Goal: Navigation & Orientation: Find specific page/section

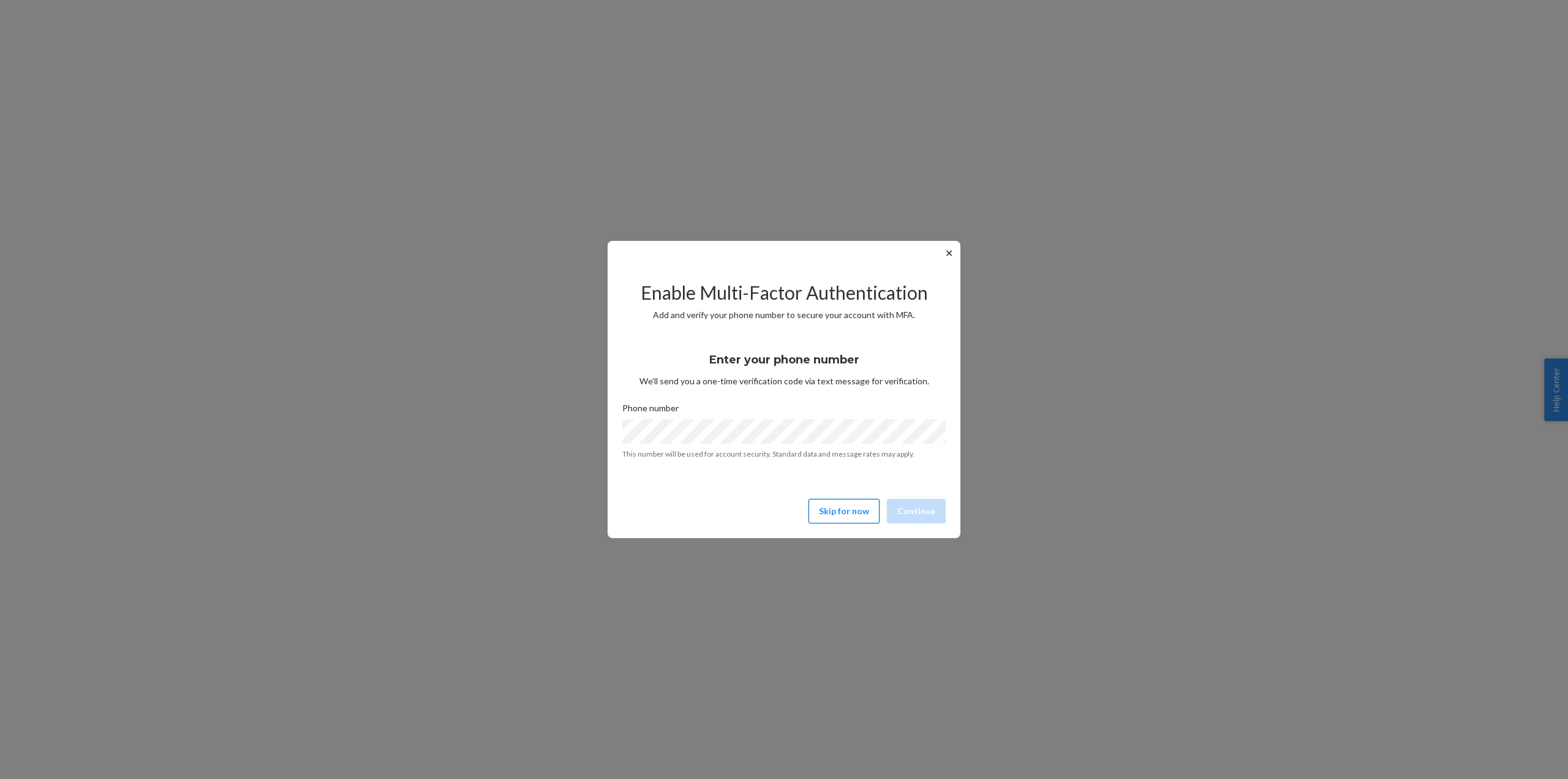
click at [854, 521] on button "Skip for now" at bounding box center [844, 510] width 71 height 24
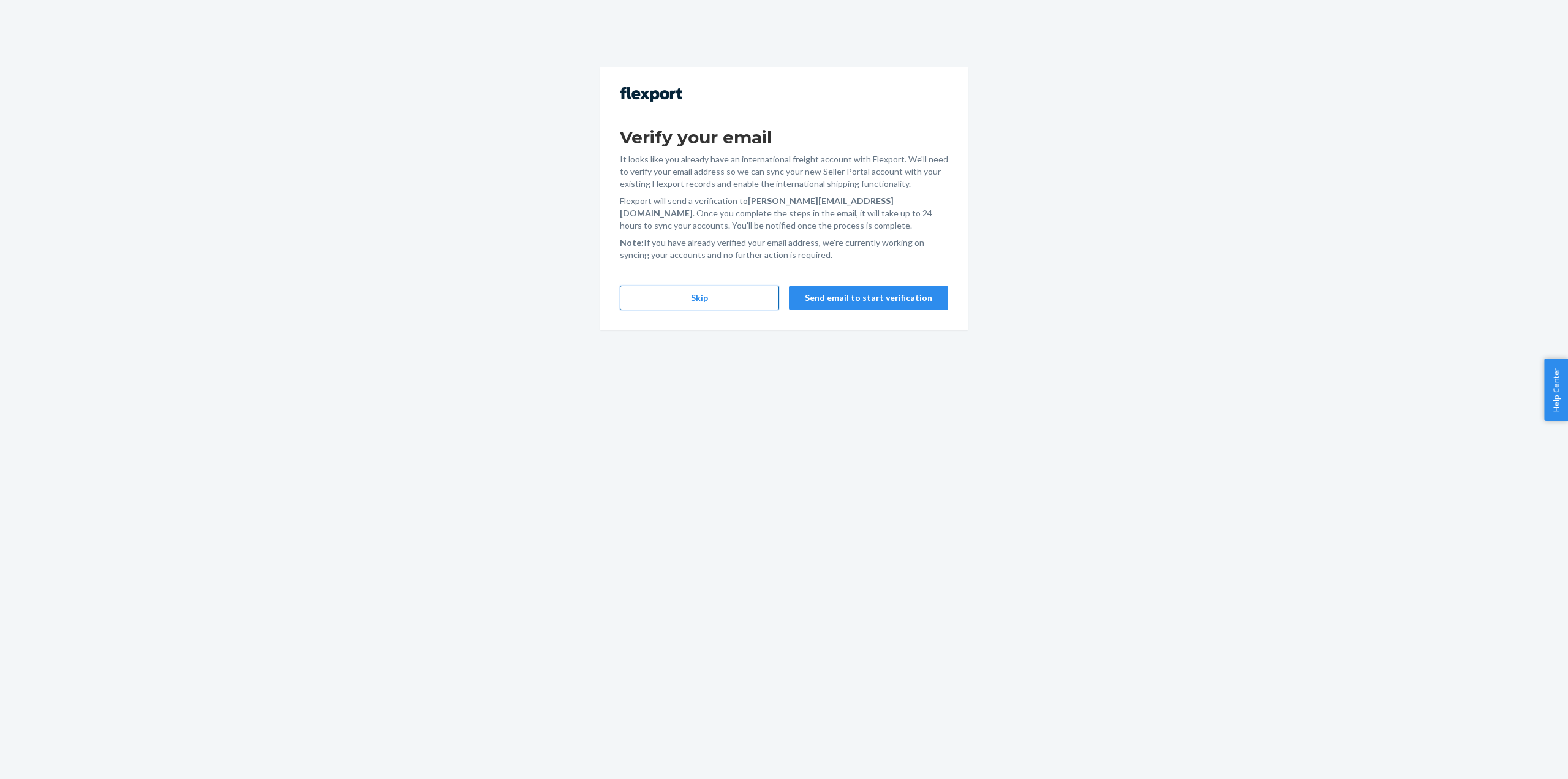
click at [729, 293] on button "Skip" at bounding box center [700, 297] width 159 height 24
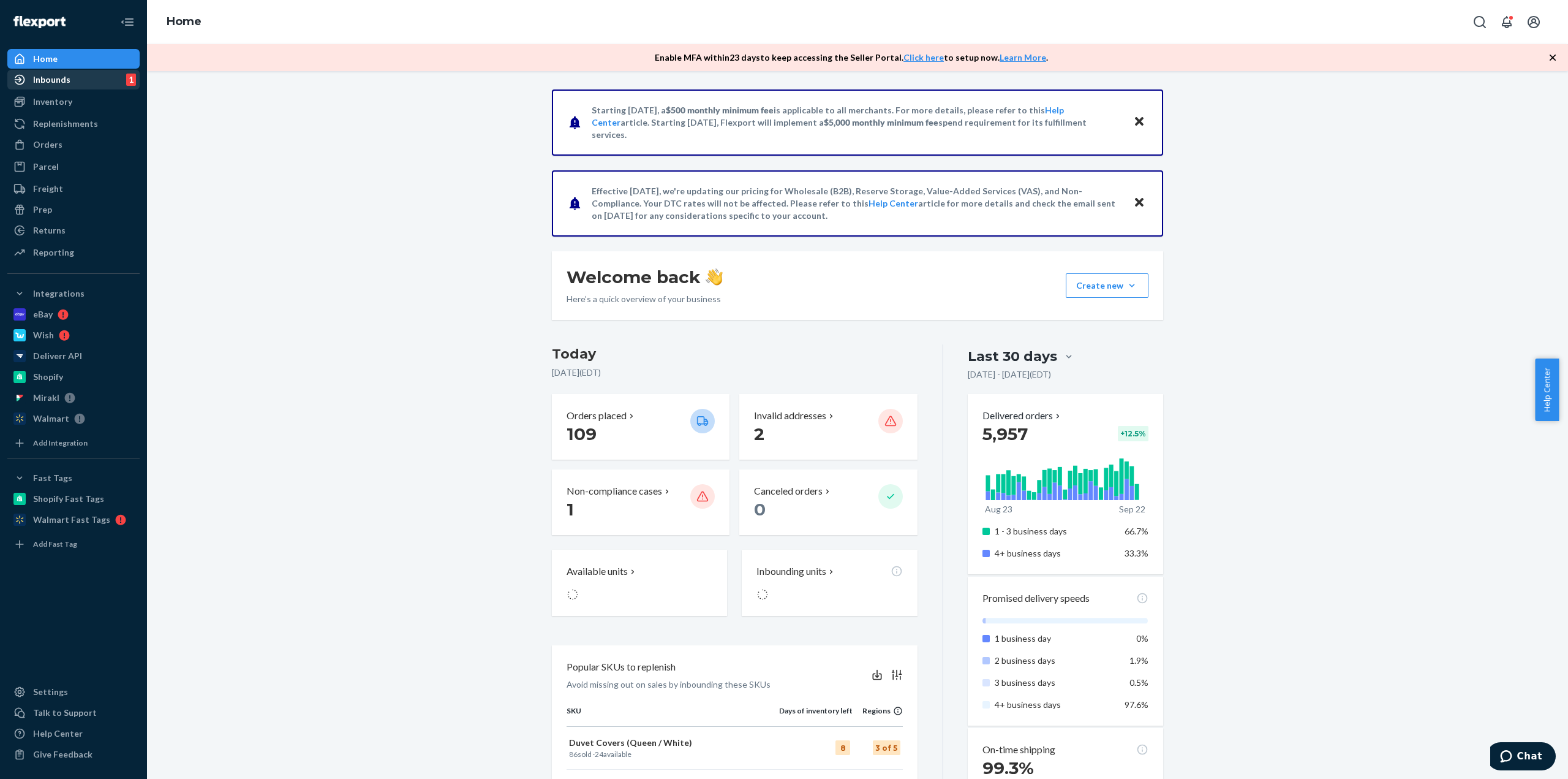
click at [105, 85] on div "Inbounds 1" at bounding box center [74, 79] width 130 height 17
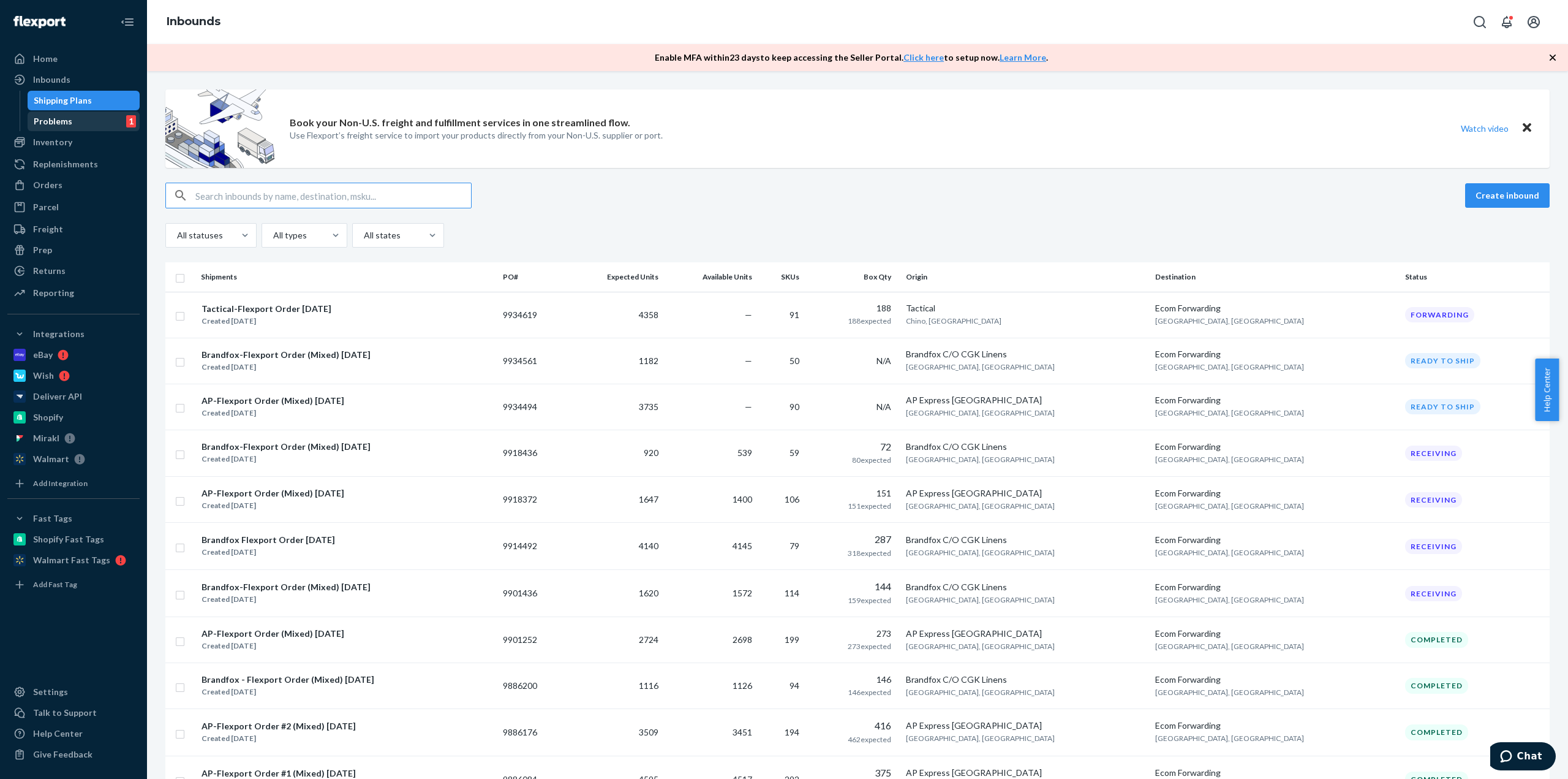
click at [95, 125] on div "Problems 1" at bounding box center [84, 121] width 110 height 17
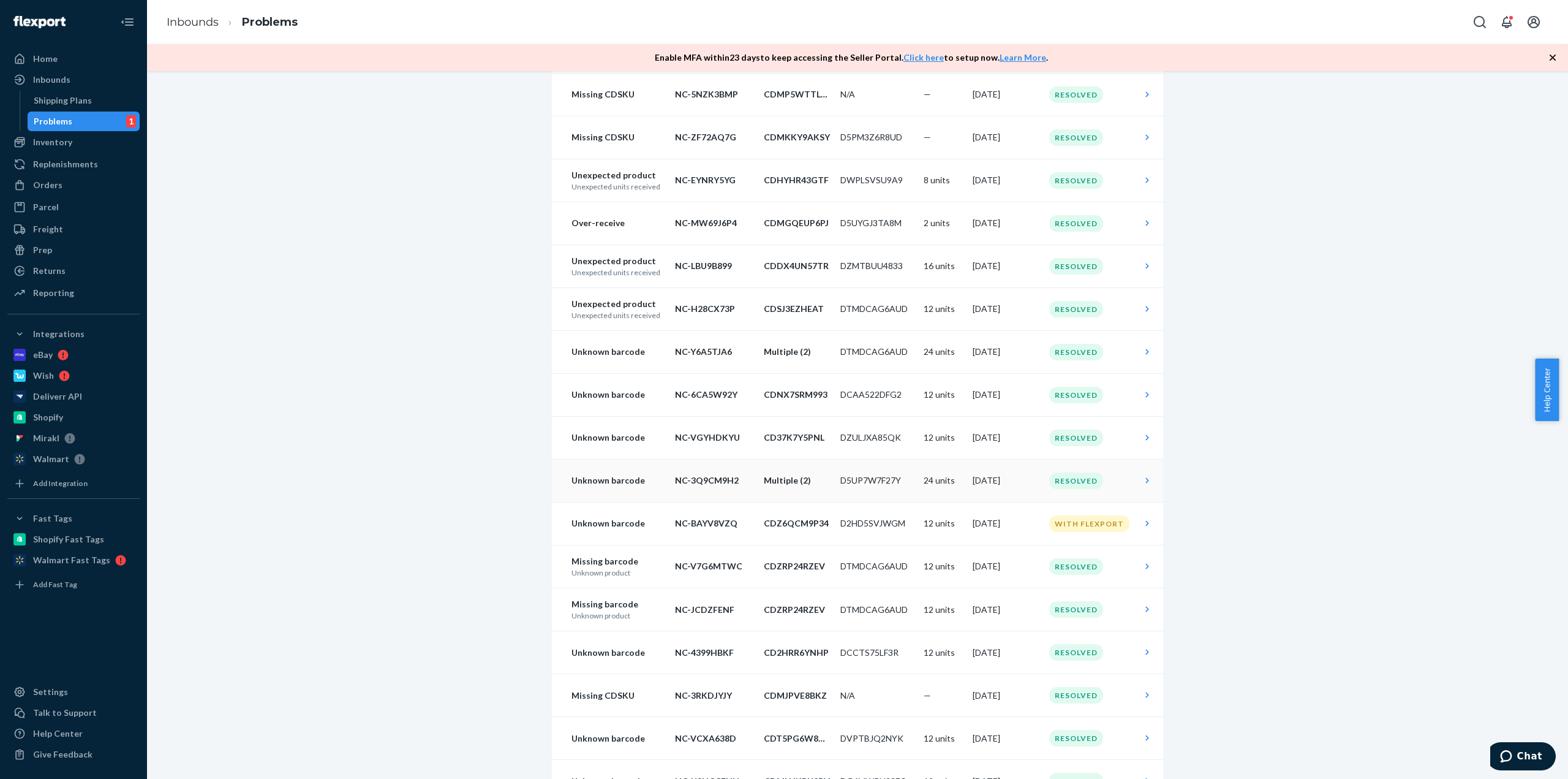
scroll to position [429, 0]
click at [68, 81] on div "Inbounds" at bounding box center [51, 79] width 37 height 13
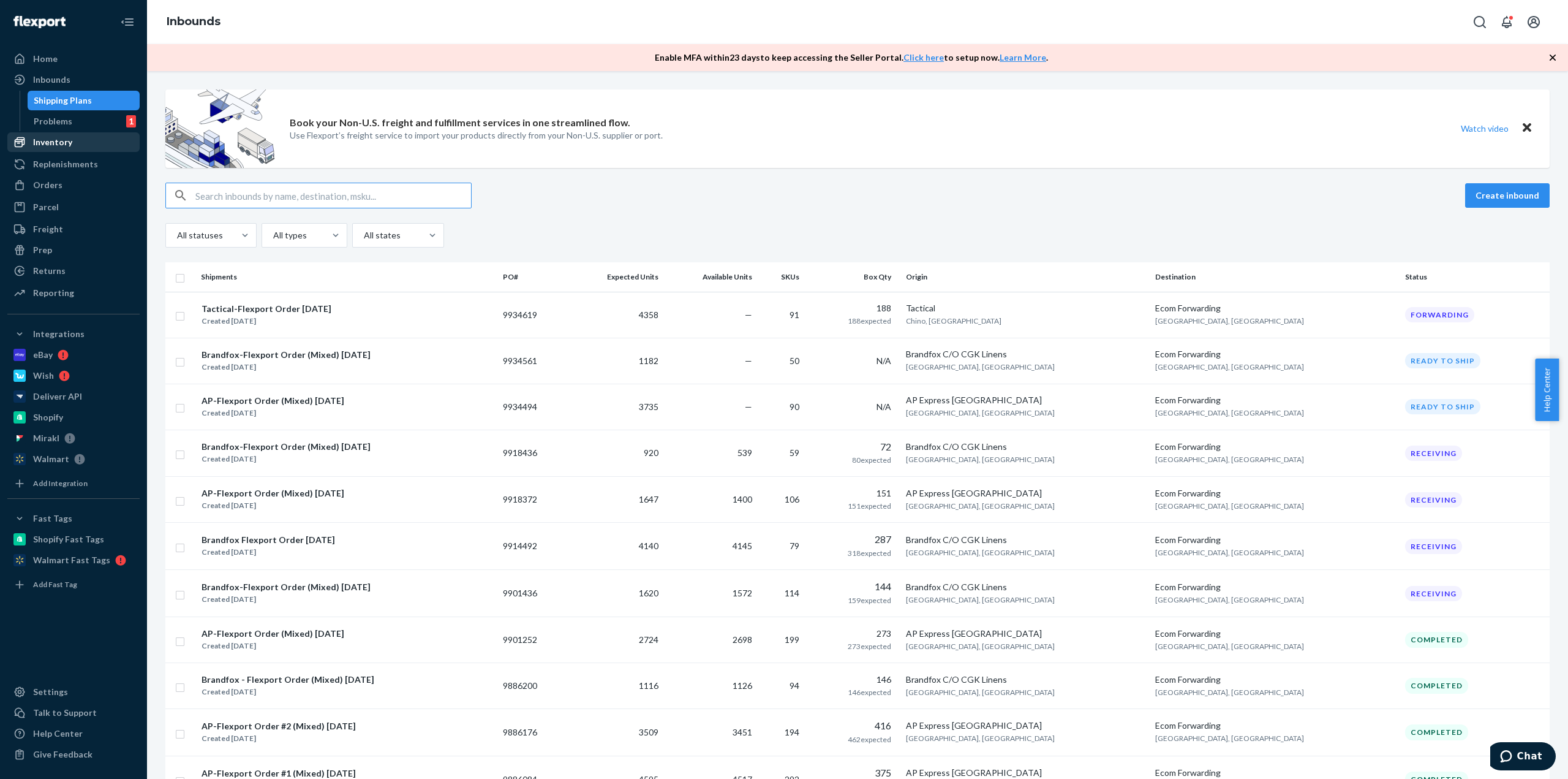
click at [78, 148] on div "Inventory" at bounding box center [74, 142] width 130 height 17
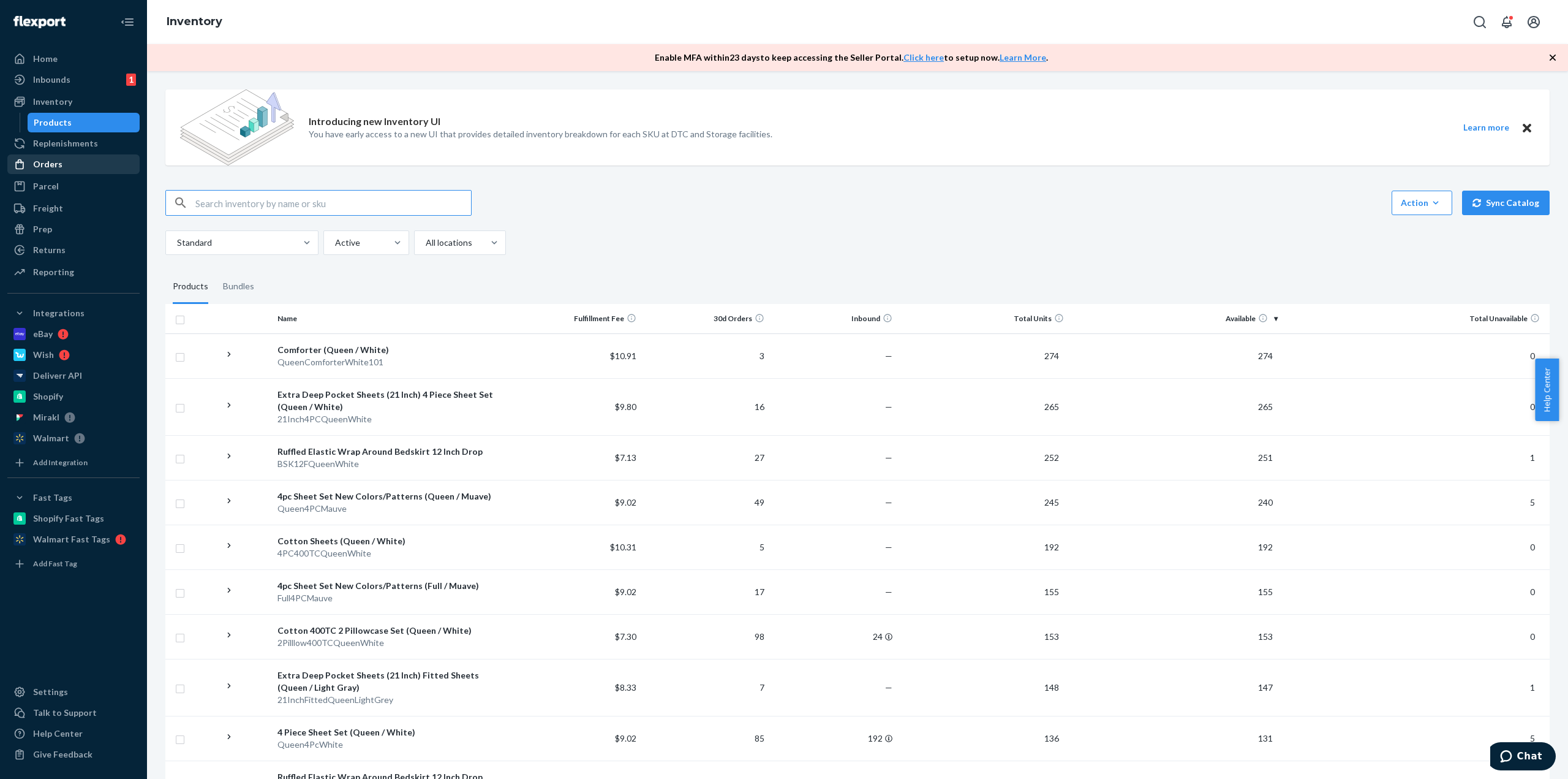
click at [55, 155] on div "Orders" at bounding box center [74, 163] width 130 height 17
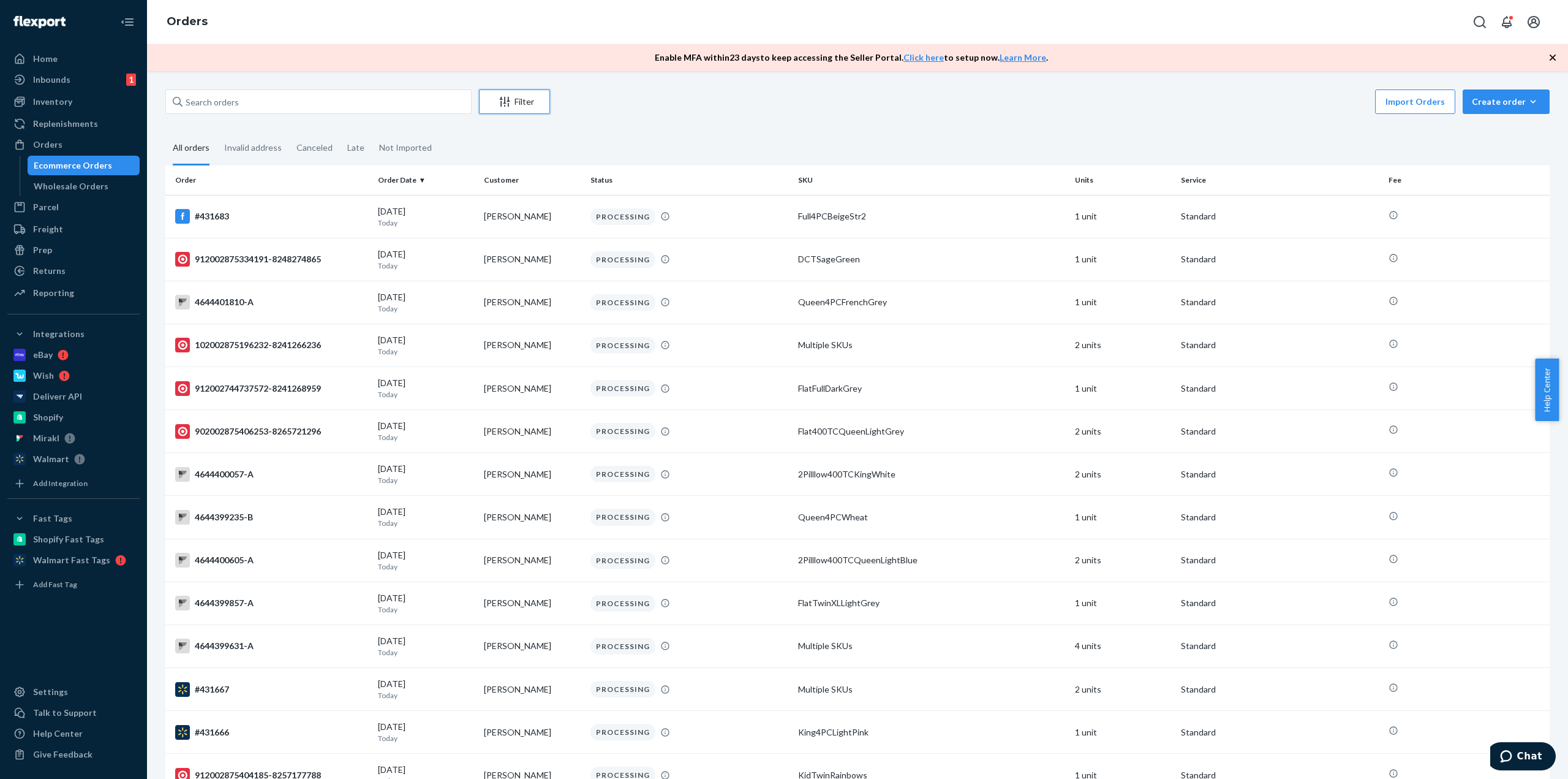
click at [515, 107] on div "Filter" at bounding box center [514, 102] width 70 height 13
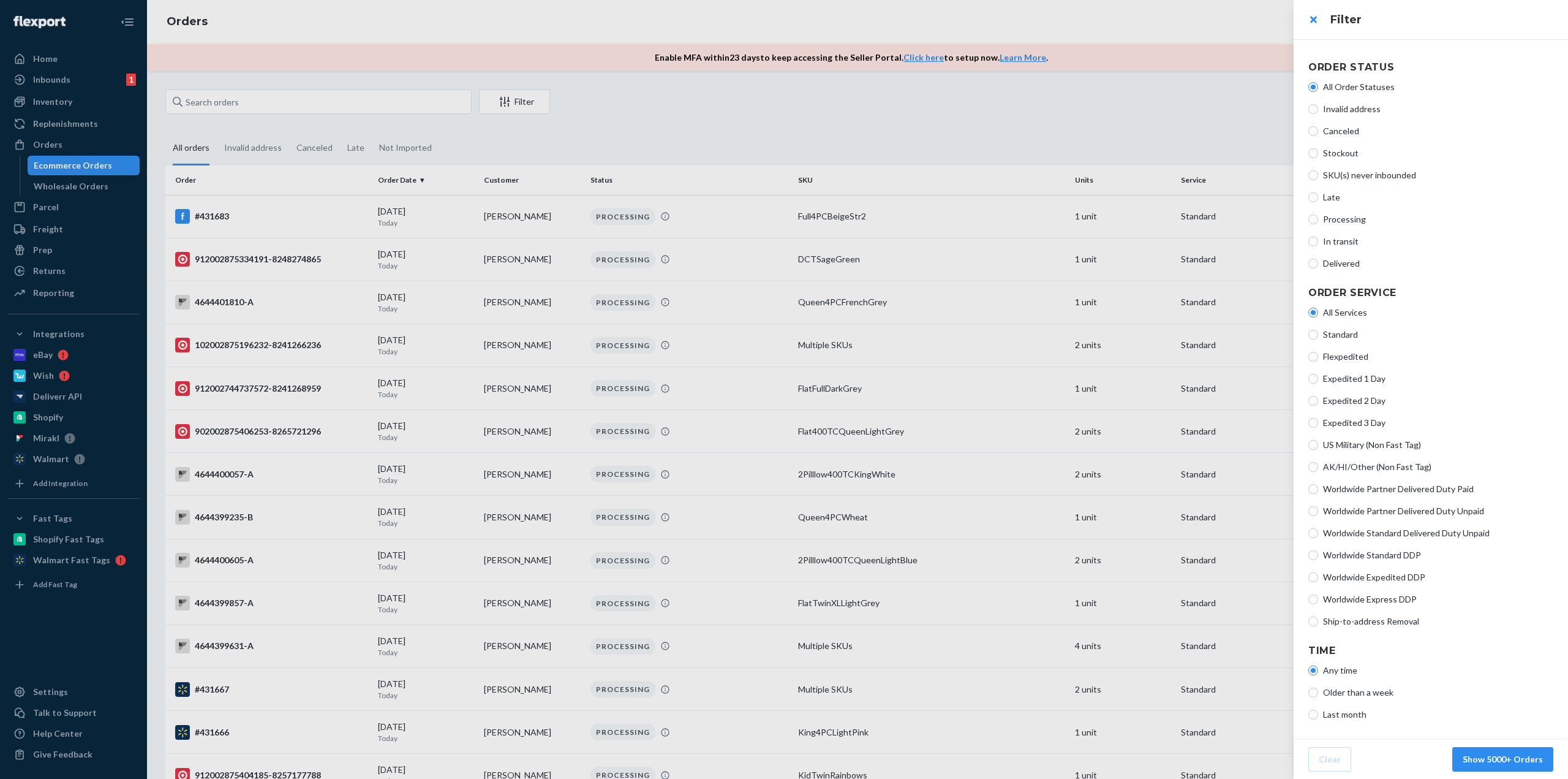
click at [935, 95] on div at bounding box center [784, 389] width 1568 height 779
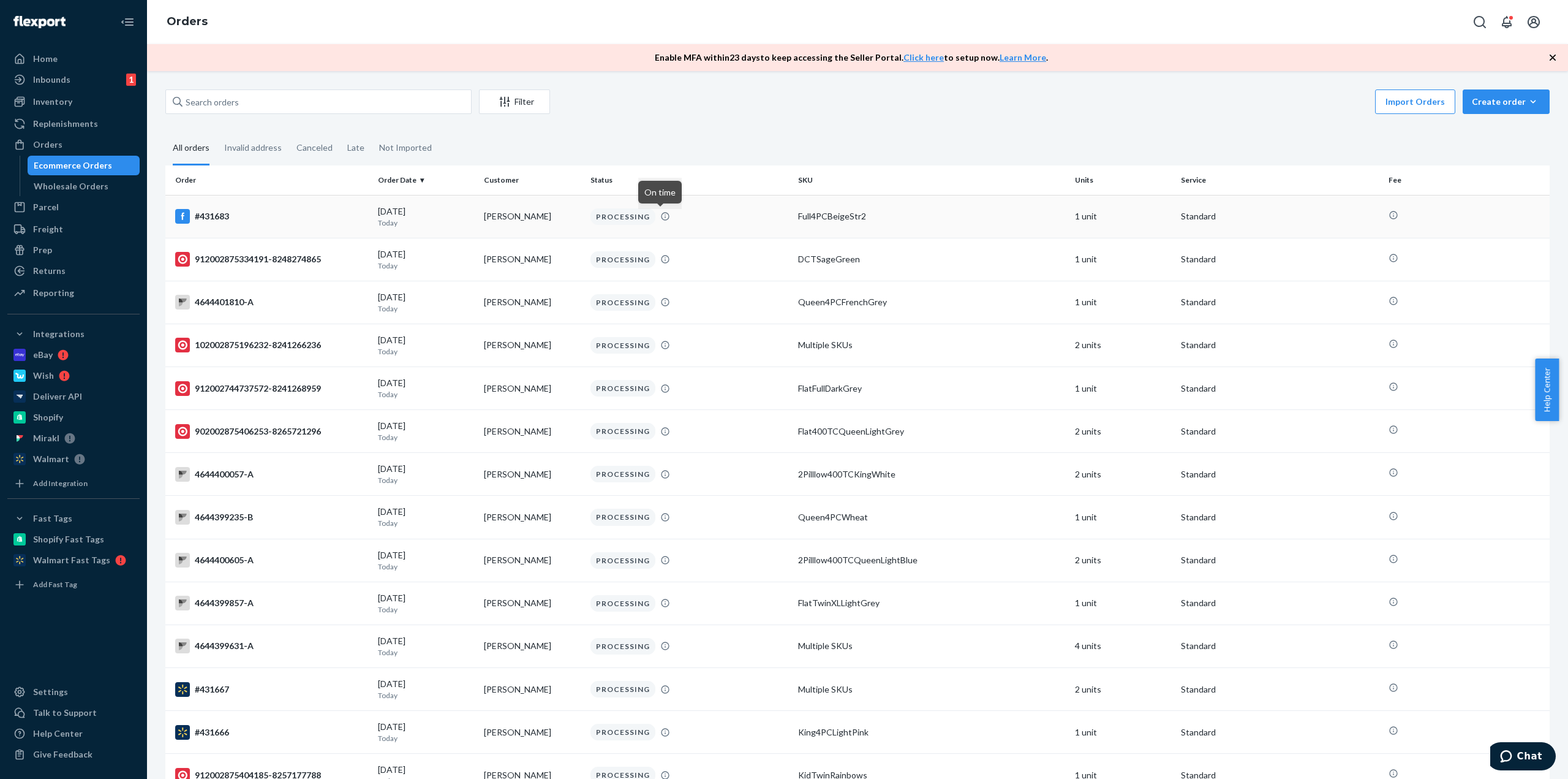
click at [661, 217] on icon at bounding box center [665, 216] width 10 height 10
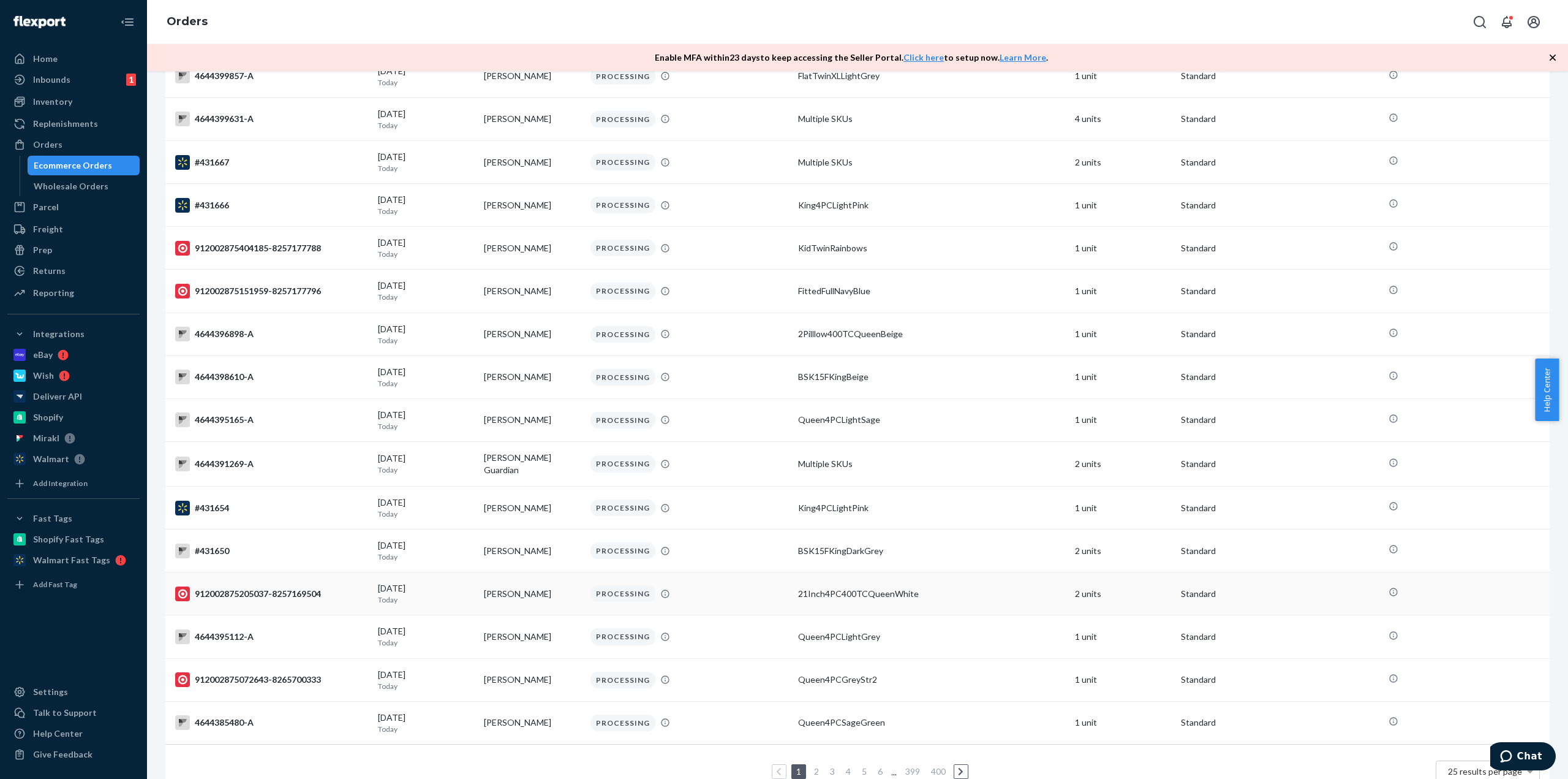
scroll to position [499, 0]
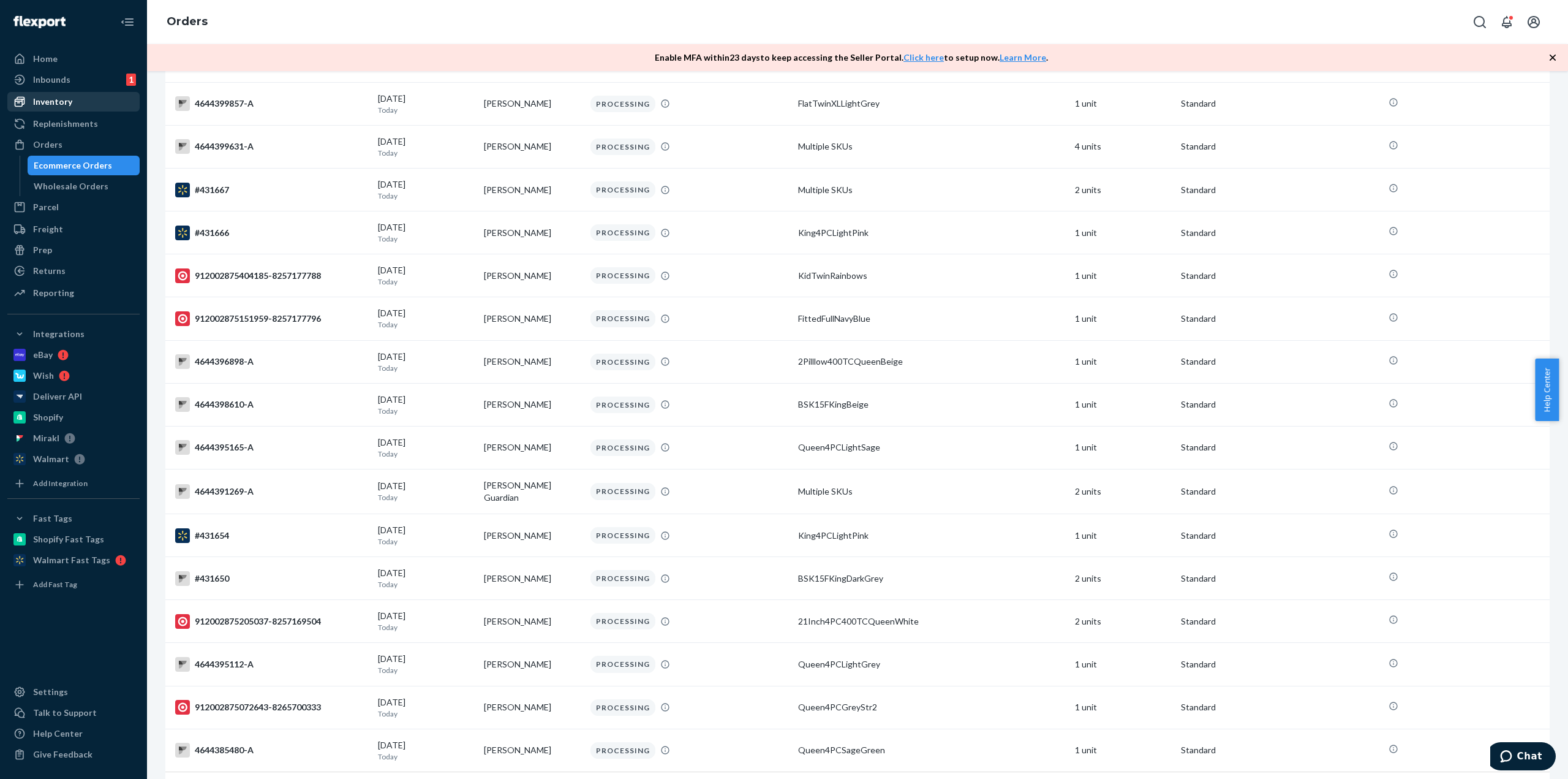
click at [70, 107] on div "Inventory" at bounding box center [52, 102] width 39 height 13
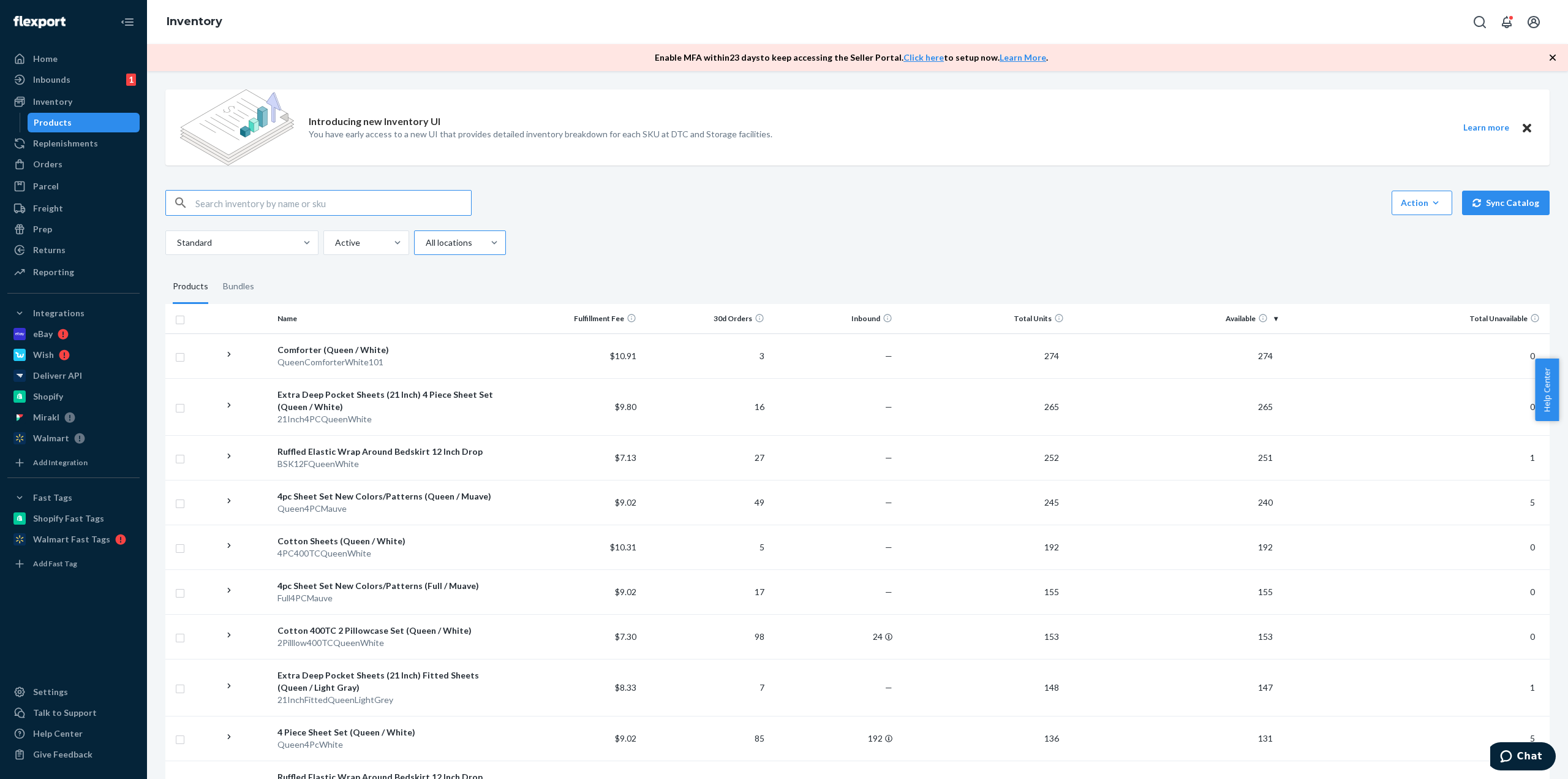
click at [438, 238] on div at bounding box center [459, 243] width 69 height 14
click at [426, 238] on input "All locations" at bounding box center [424, 243] width 1 height 13
click at [459, 297] on div "Ecom Fulfillment" at bounding box center [460, 296] width 87 height 24
click at [426, 249] on input "option Ecom Fulfillment focused, 2 of 3. 3 results available. Use Up and Down t…" at bounding box center [424, 243] width 1 height 13
click at [227, 248] on div at bounding box center [241, 243] width 130 height 14
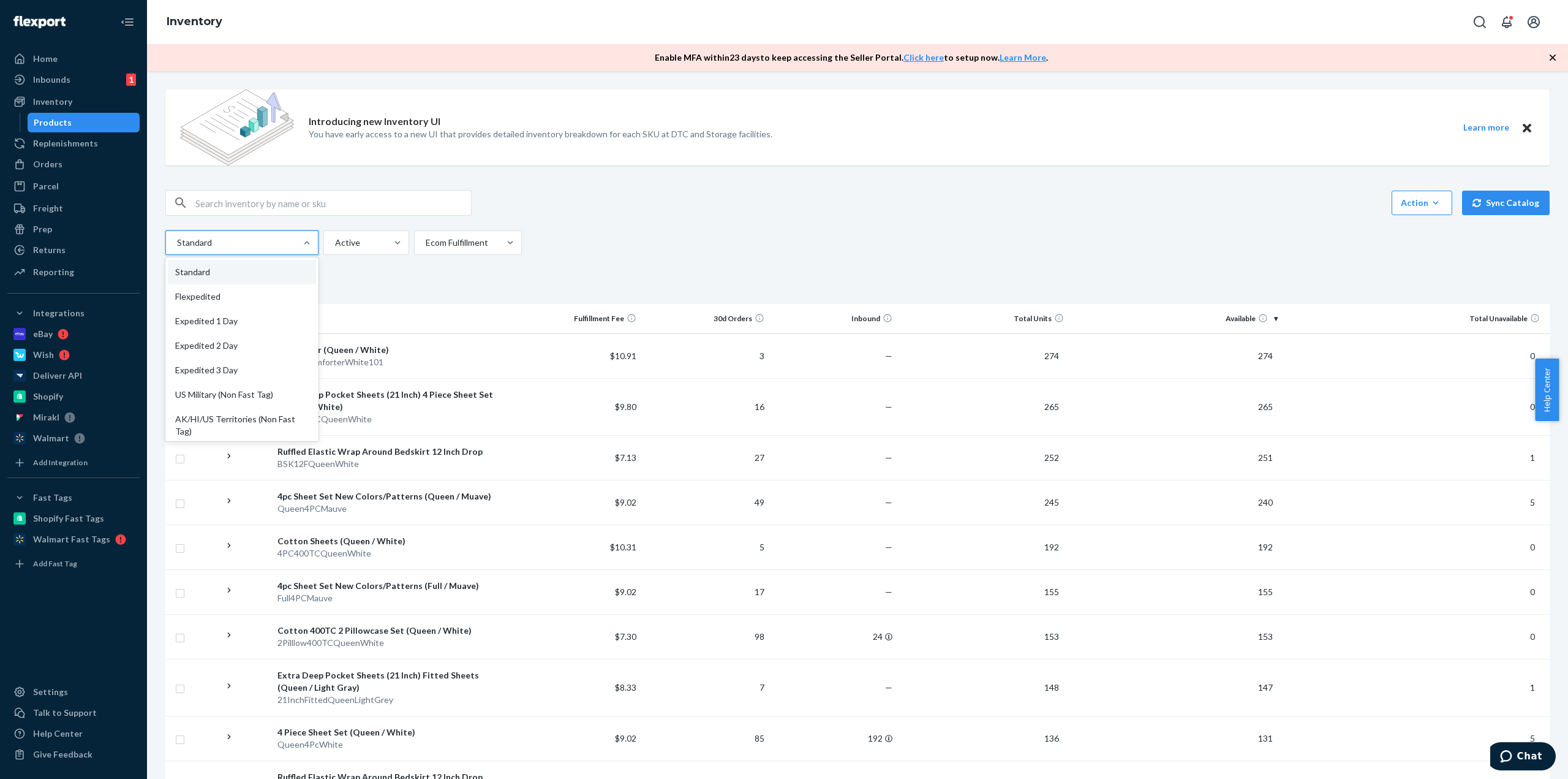
click at [177, 248] on input "option Standard focused, 1 of 13. 13 results available. Use Up and Down to choo…" at bounding box center [176, 243] width 1 height 13
drag, startPoint x: 222, startPoint y: 304, endPoint x: 235, endPoint y: 229, distance: 76.1
click at [235, 229] on div "Action Create product Create bundle Bulk create products Bulk update products B…" at bounding box center [858, 222] width 1385 height 65
click at [235, 242] on div at bounding box center [241, 243] width 130 height 14
click at [177, 242] on input "Standard" at bounding box center [176, 243] width 1 height 13
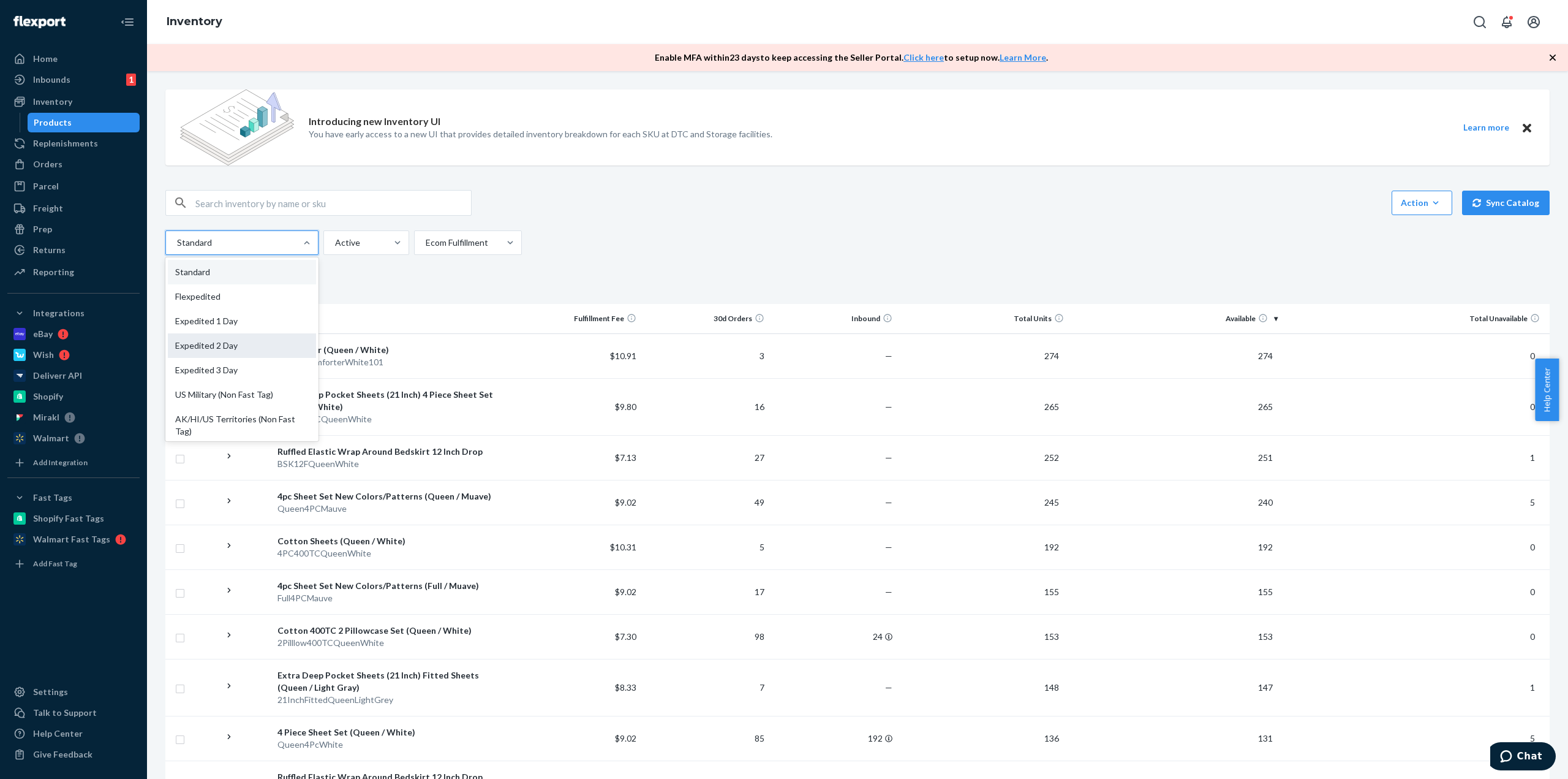
click at [237, 351] on div "Expedited 2 Day" at bounding box center [242, 345] width 148 height 24
click at [177, 249] on input "option Expedited 2 Day focused, 4 of 13. 13 results available. Use Up and Down …" at bounding box center [176, 243] width 1 height 13
click at [258, 249] on div "Expedited 2 Day" at bounding box center [231, 243] width 130 height 22
click at [177, 249] on input "option Expedited 2 Day, selected. option Expedited 2 Day focused, 4 of 13. 13 r…" at bounding box center [176, 243] width 1 height 13
click at [239, 274] on div "Standard" at bounding box center [242, 272] width 148 height 24
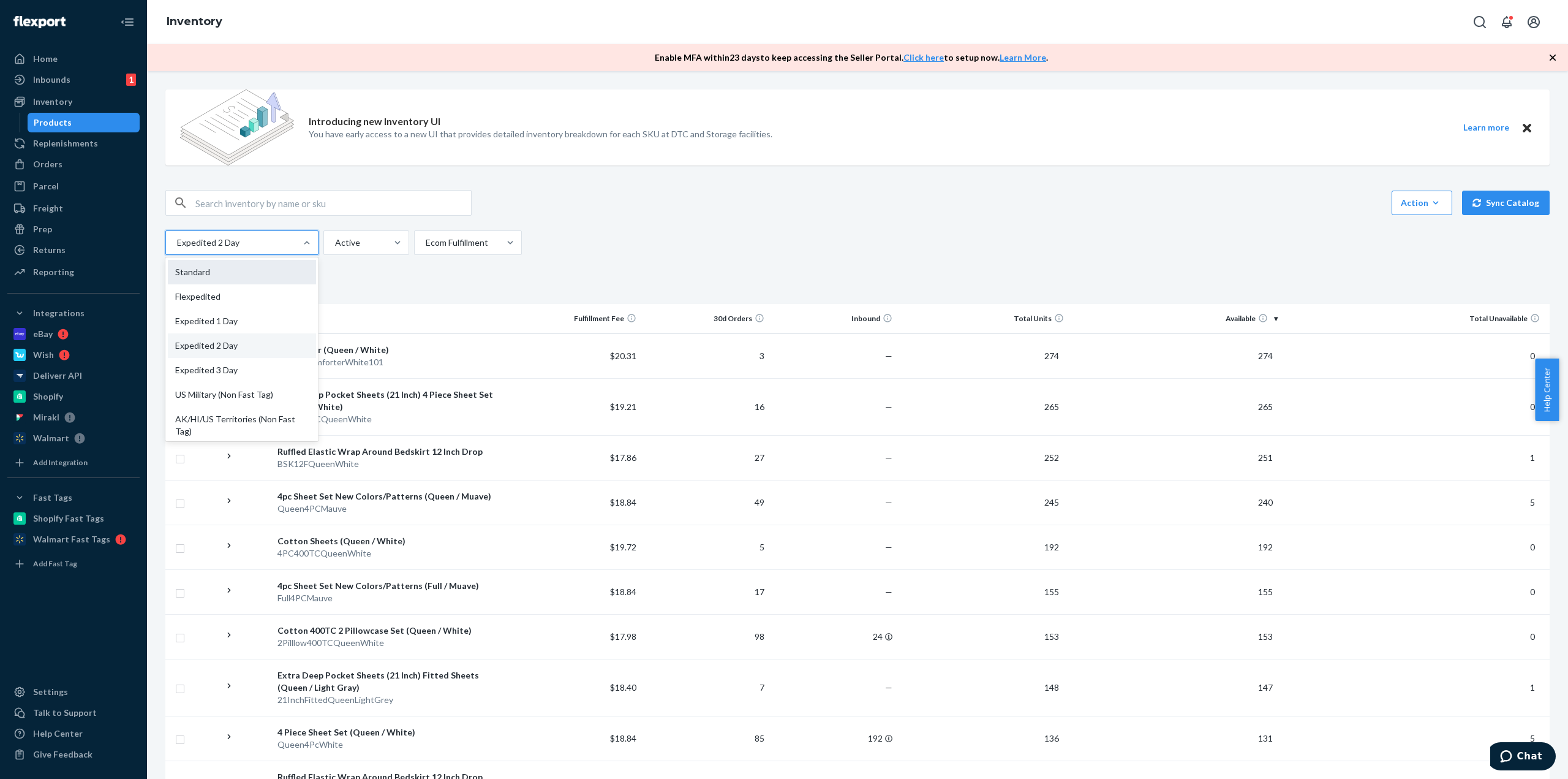
click at [177, 249] on input "option Expedited 2 Day, selected. option Standard focused, 1 of 13. 13 results …" at bounding box center [176, 243] width 1 height 13
click at [296, 246] on div at bounding box center [307, 243] width 22 height 13
click at [177, 246] on input "option Standard, selected. option Standard focused, 1 of 13. 13 results availab…" at bounding box center [176, 243] width 1 height 13
click at [733, 218] on div "Action Create product Create bundle Bulk create products Bulk update products B…" at bounding box center [858, 222] width 1385 height 65
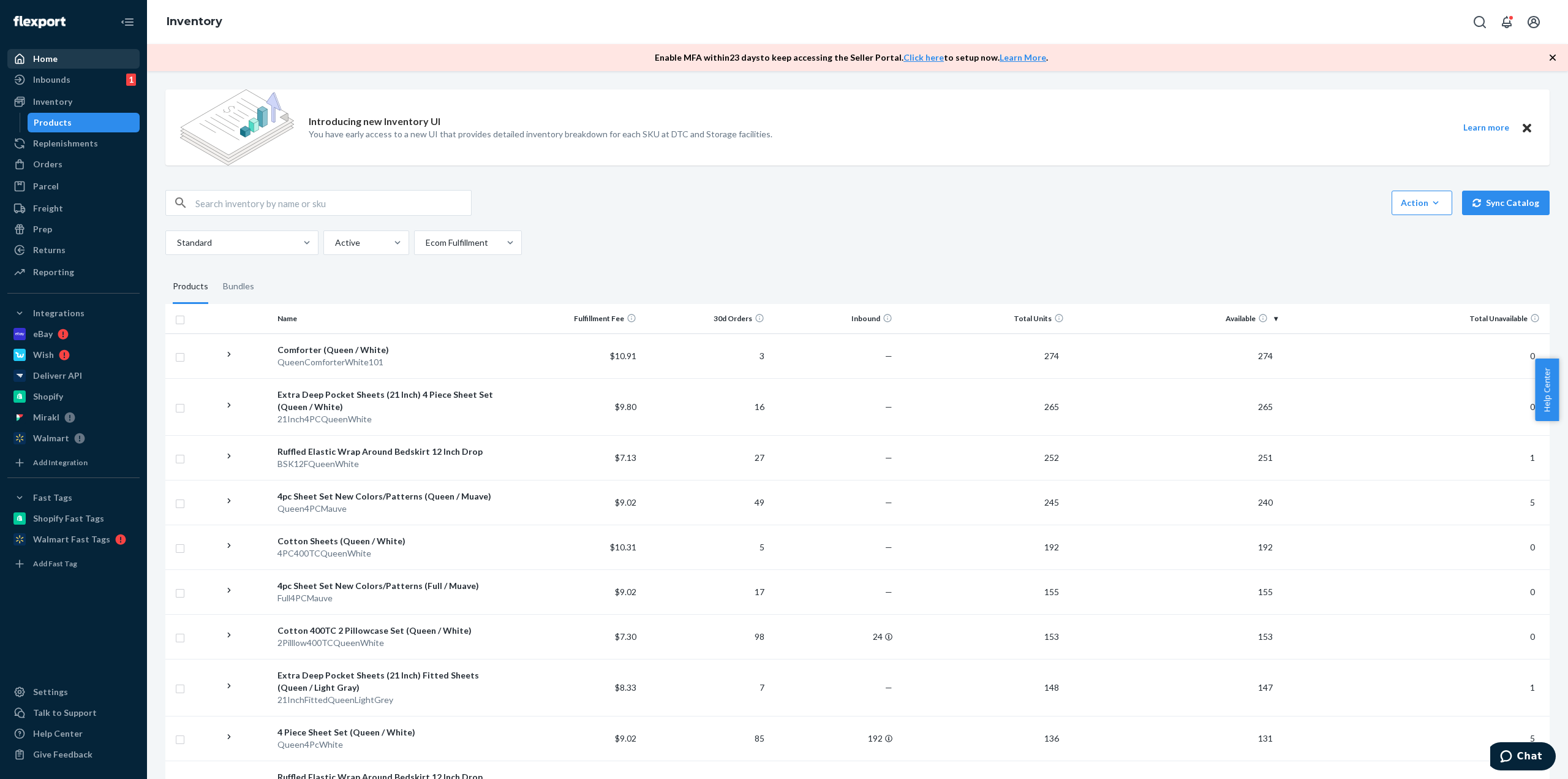
click at [78, 66] on div "Home" at bounding box center [74, 59] width 130 height 17
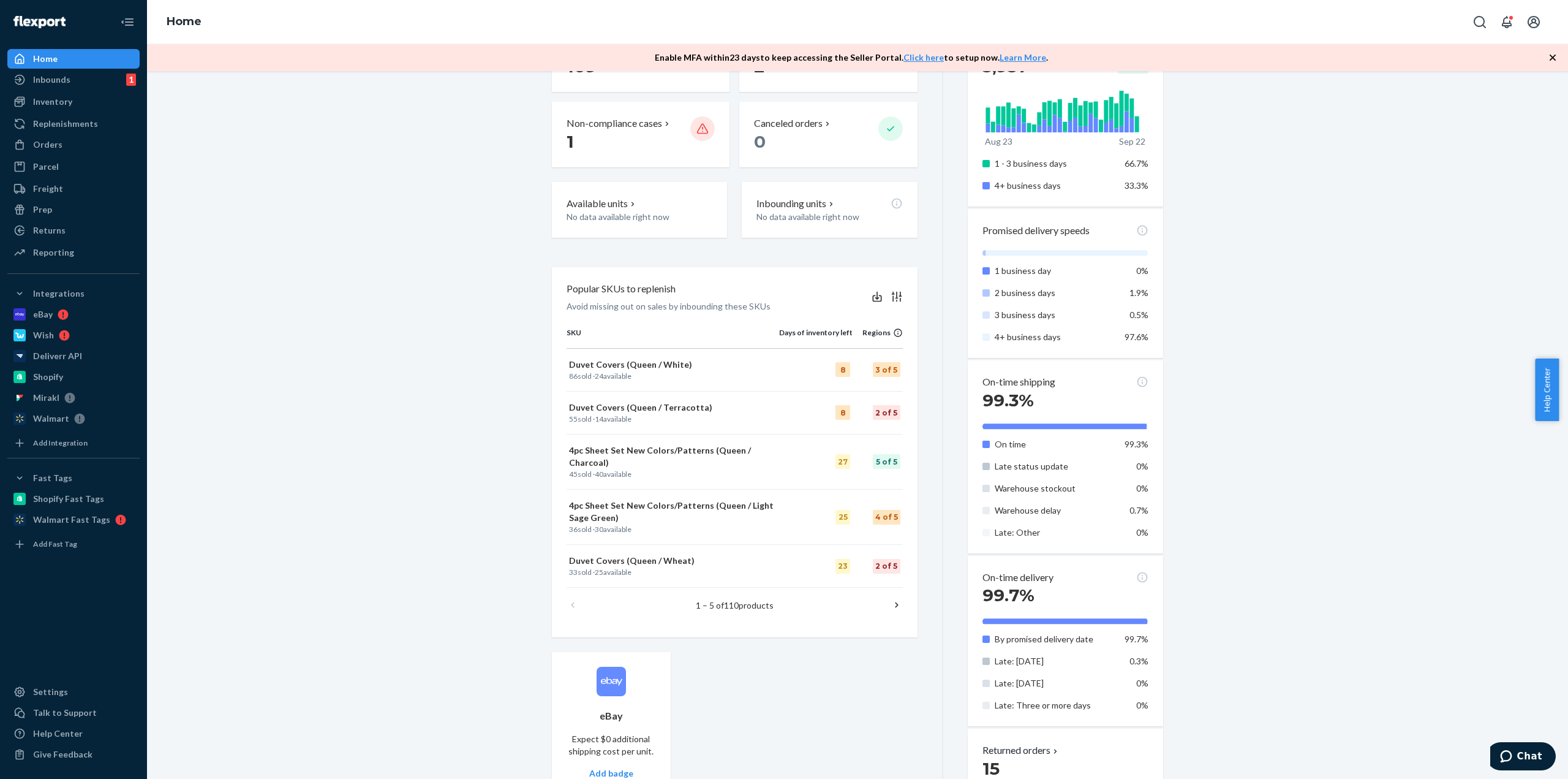
scroll to position [123, 0]
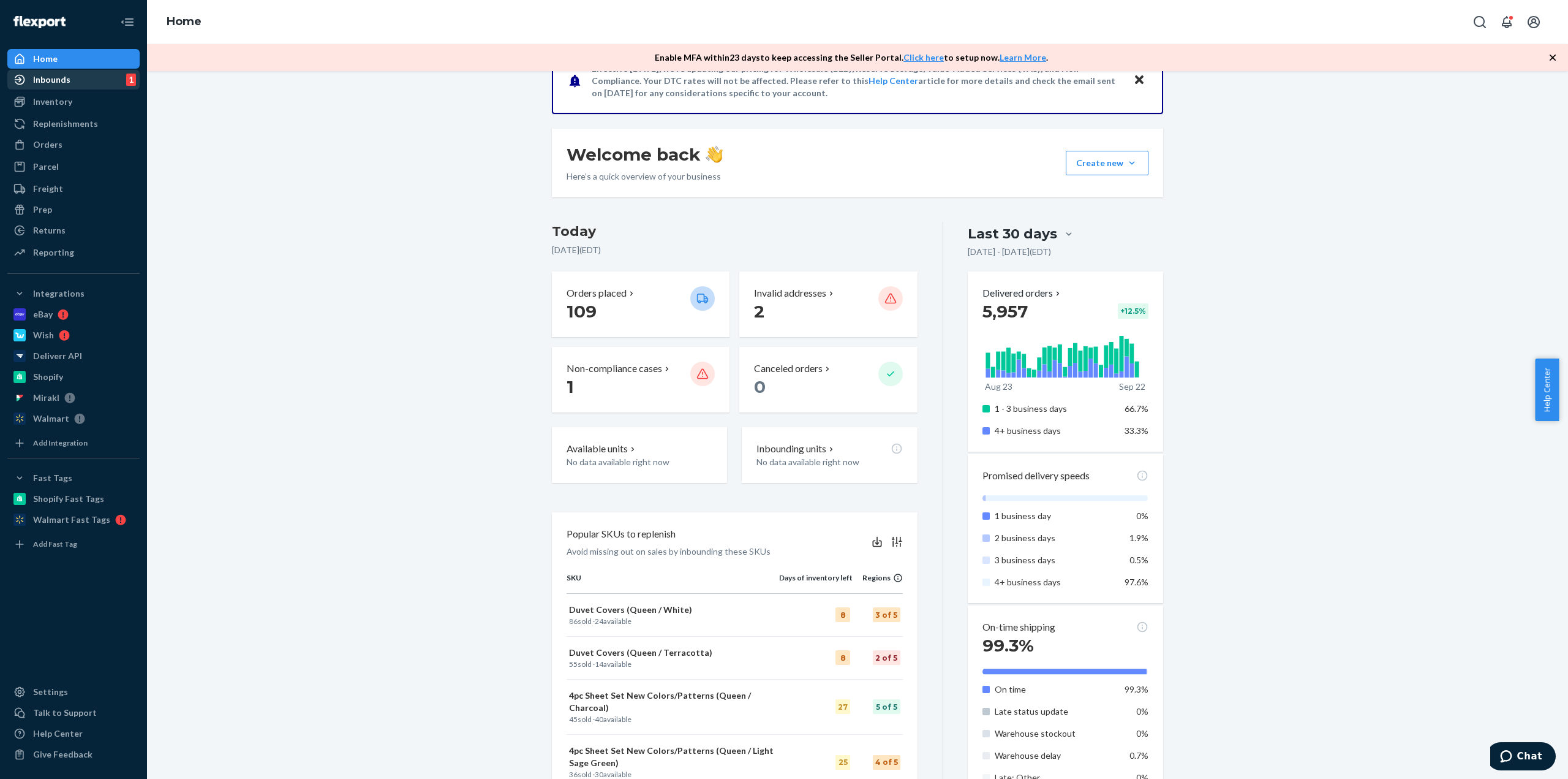
click at [86, 88] on link "Inbounds 1" at bounding box center [73, 79] width 133 height 20
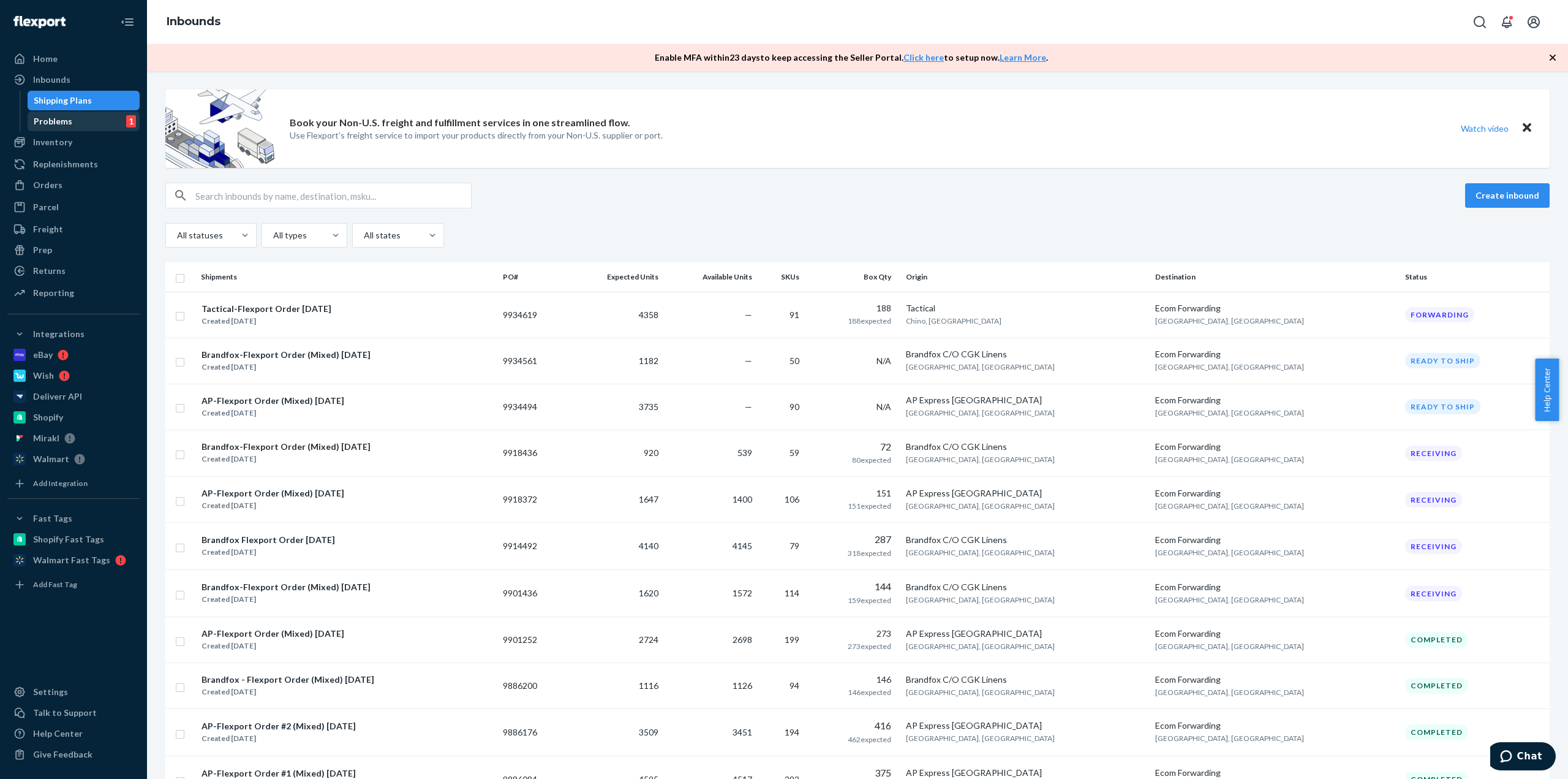
click at [112, 122] on div "Problems 1" at bounding box center [84, 121] width 110 height 17
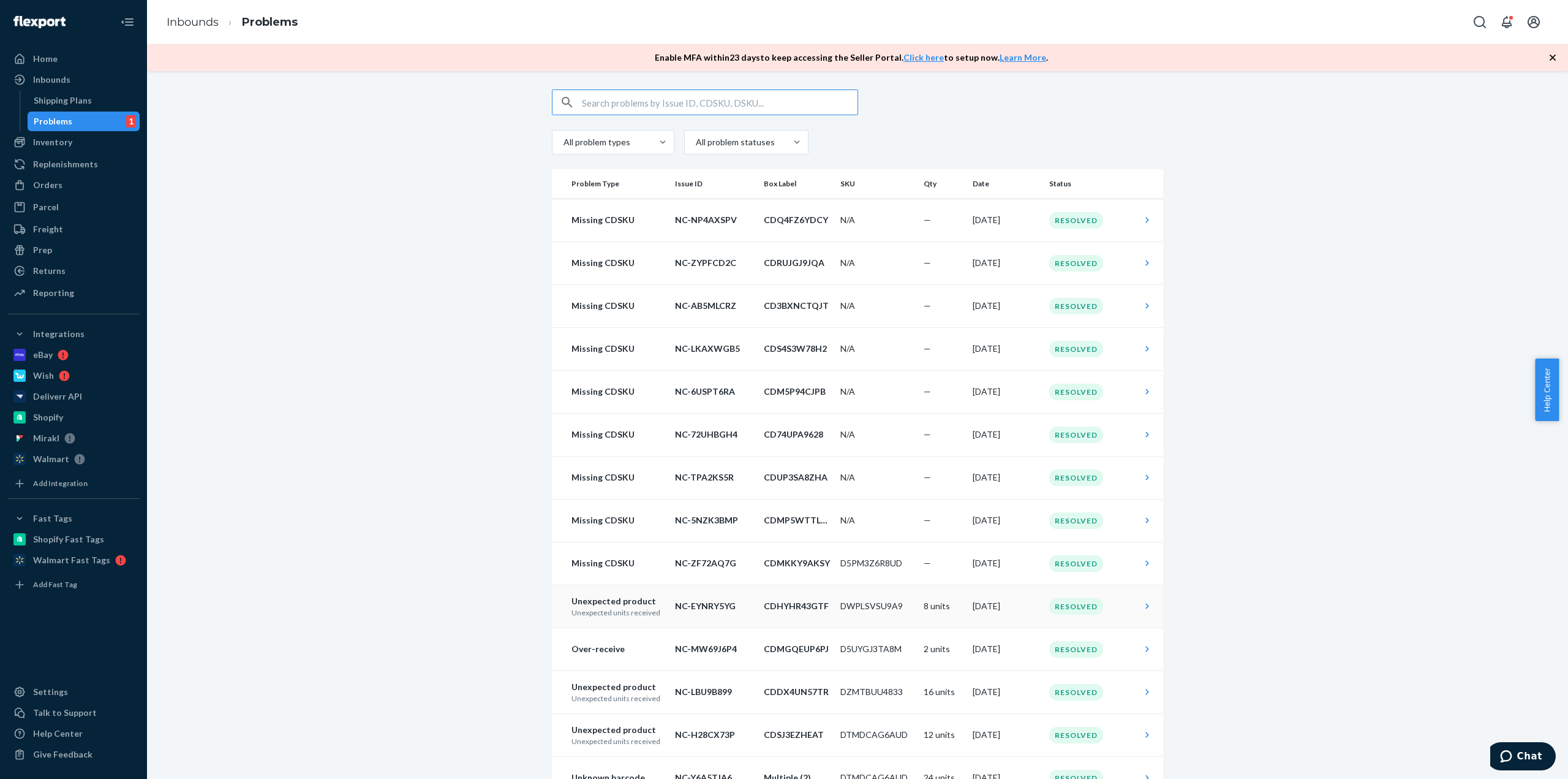
scroll to position [245, 0]
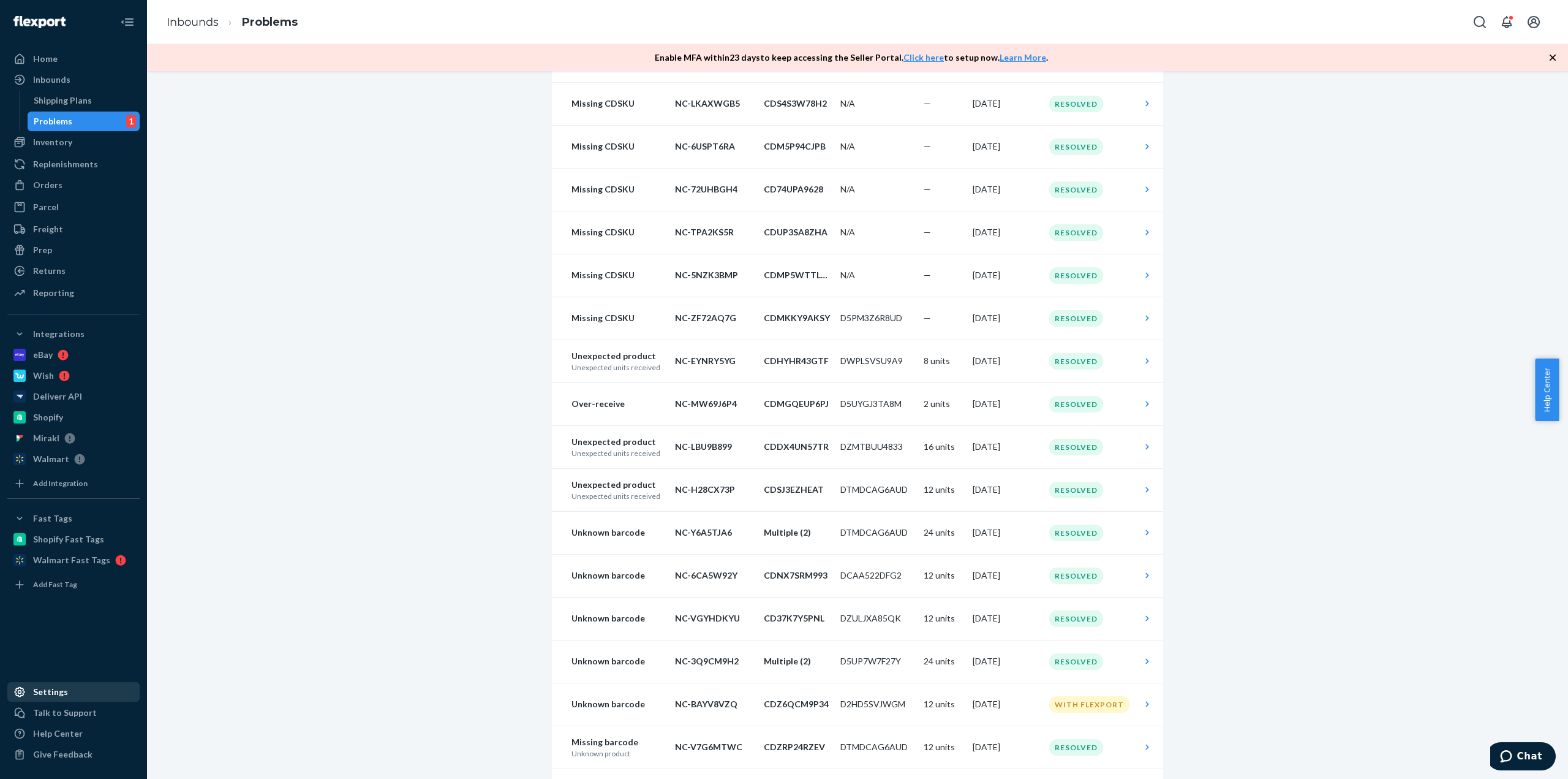
click at [82, 688] on div "Settings" at bounding box center [74, 691] width 130 height 17
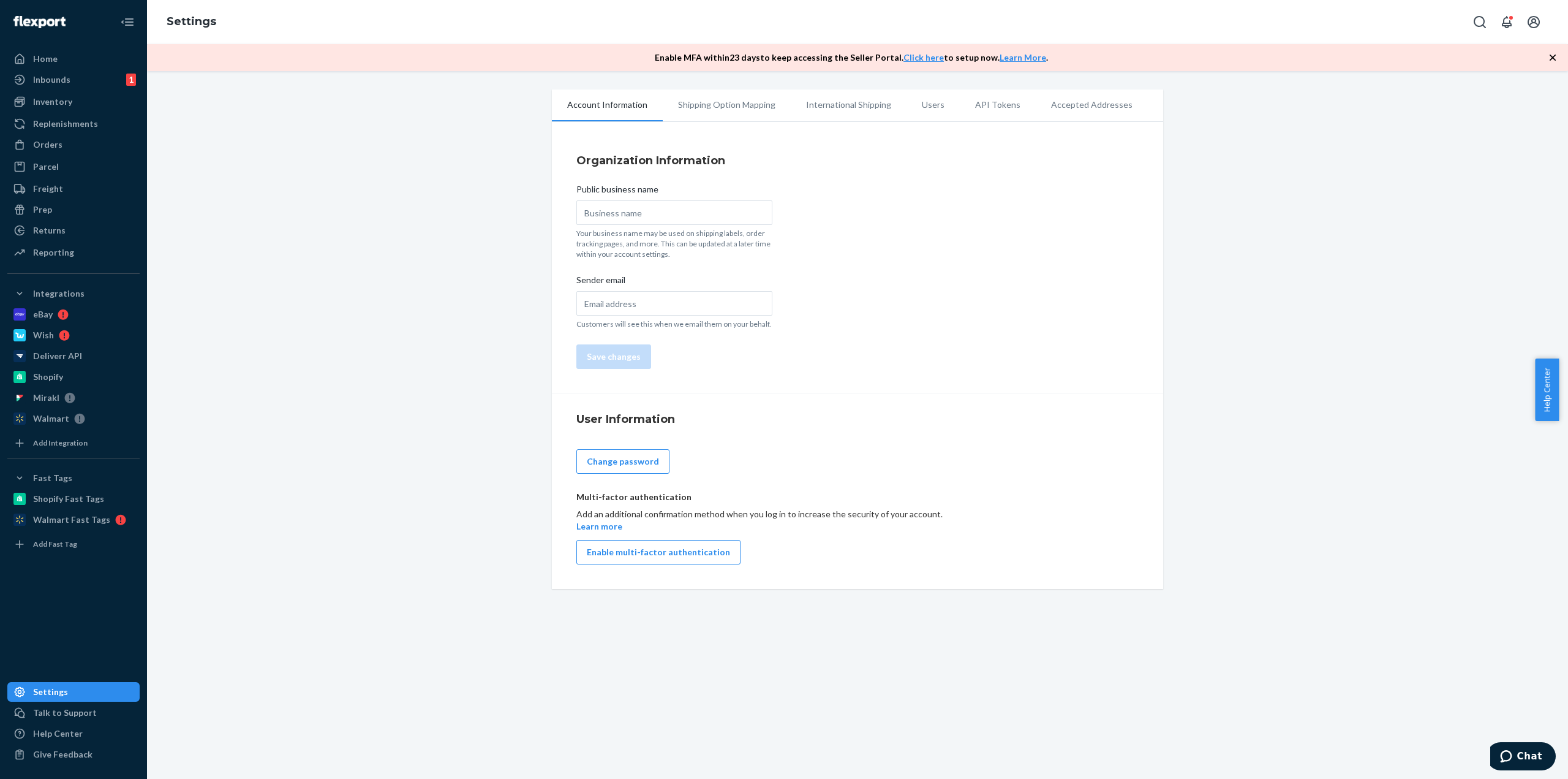
click at [991, 107] on li "API Tokens" at bounding box center [998, 105] width 76 height 31
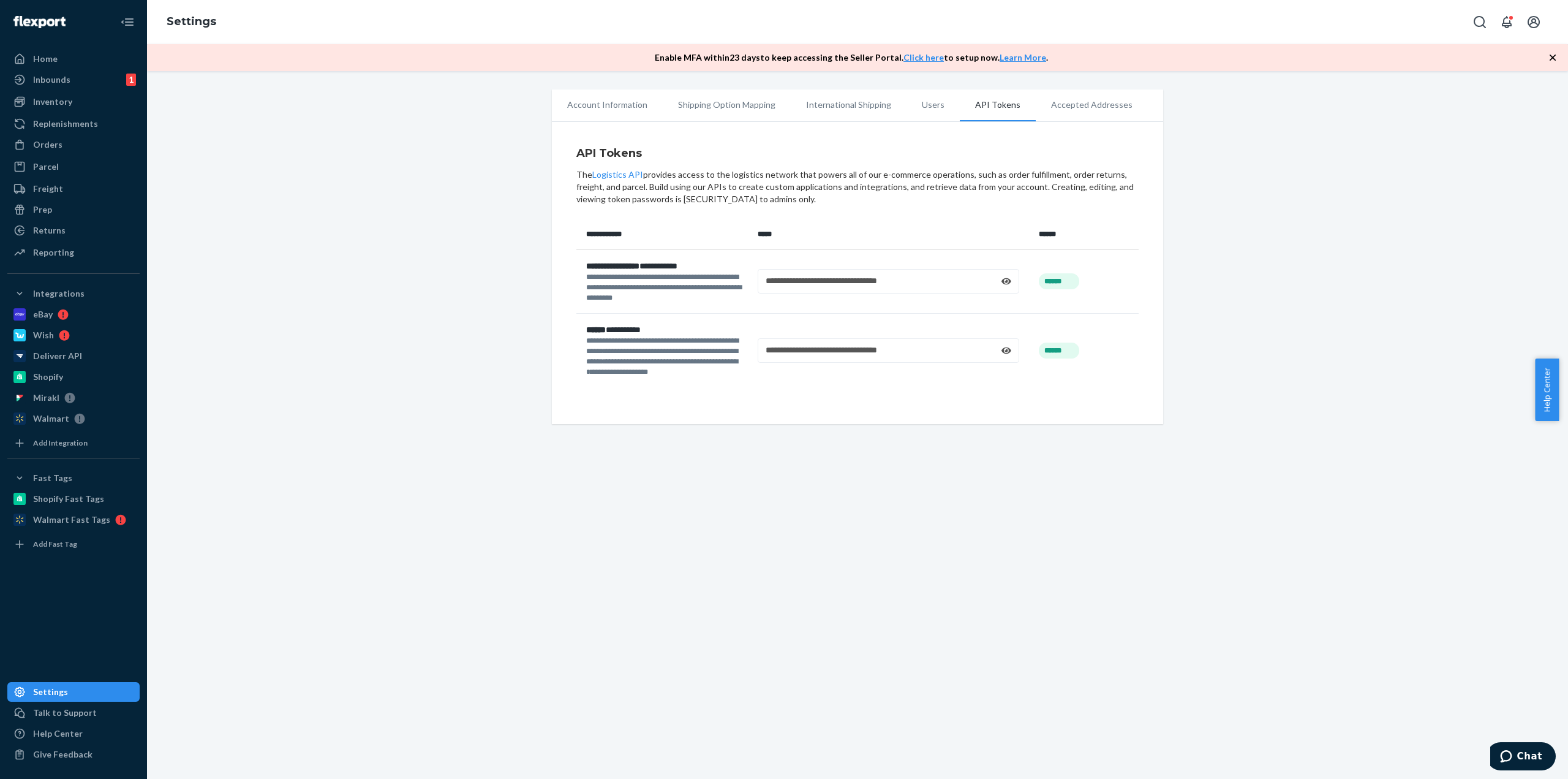
click at [1003, 280] on icon at bounding box center [1007, 281] width 10 height 6
click at [901, 573] on div "**********" at bounding box center [858, 425] width 1422 height 708
click at [90, 87] on div "Inbounds 1" at bounding box center [74, 79] width 130 height 17
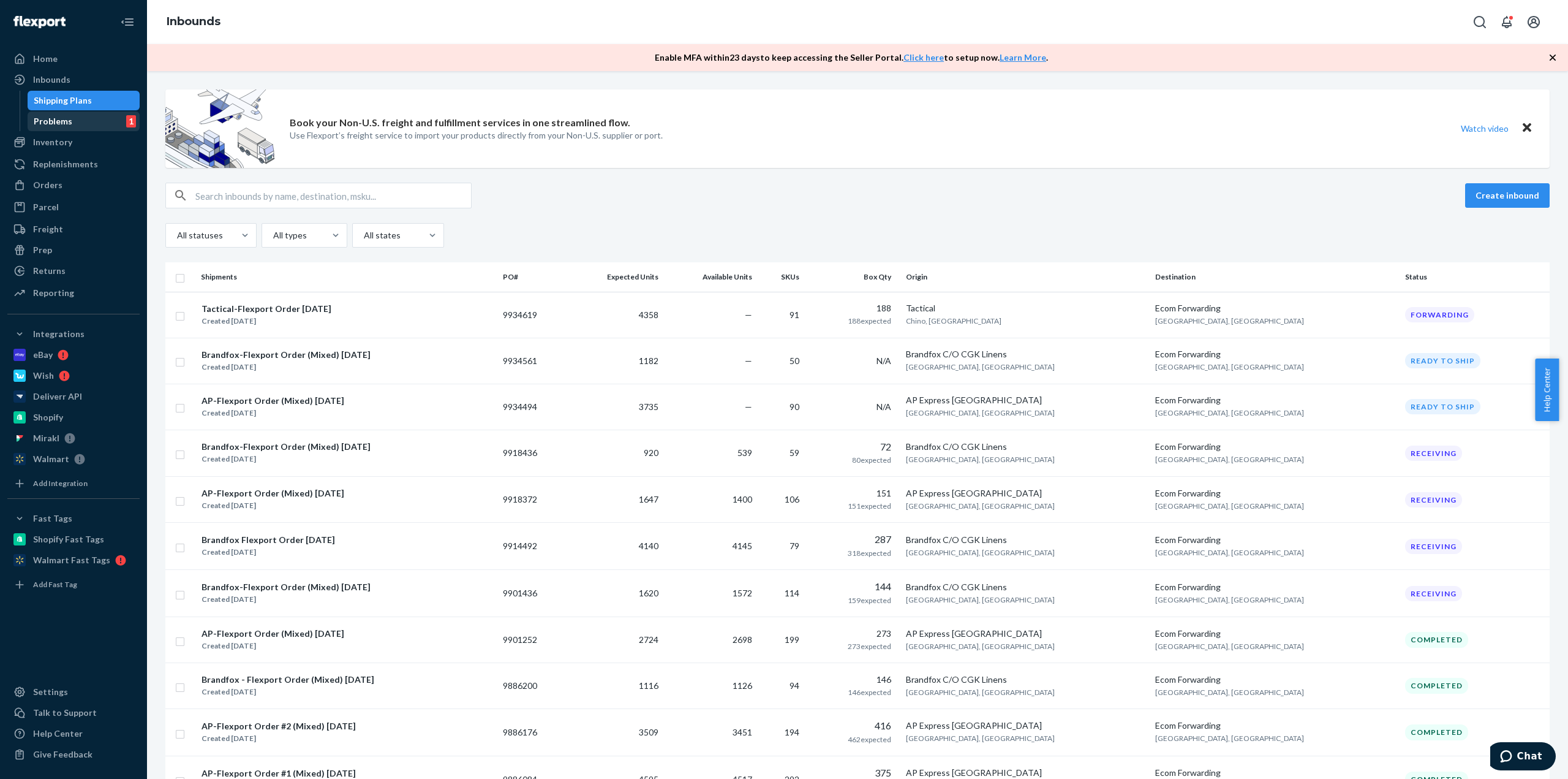
click at [114, 122] on div "Problems 1" at bounding box center [84, 121] width 110 height 17
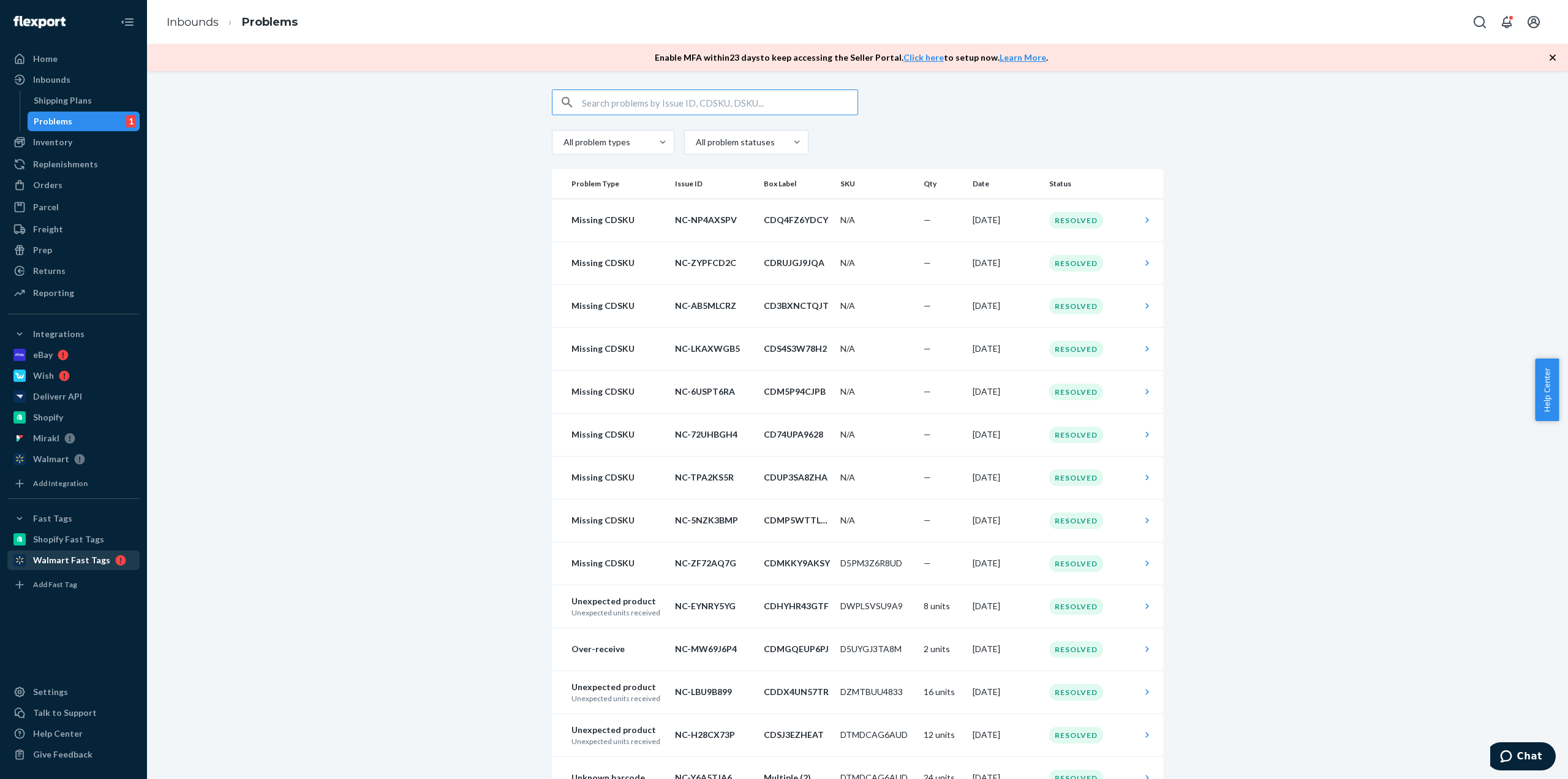
click at [100, 565] on div "Walmart Fast Tags" at bounding box center [74, 560] width 130 height 17
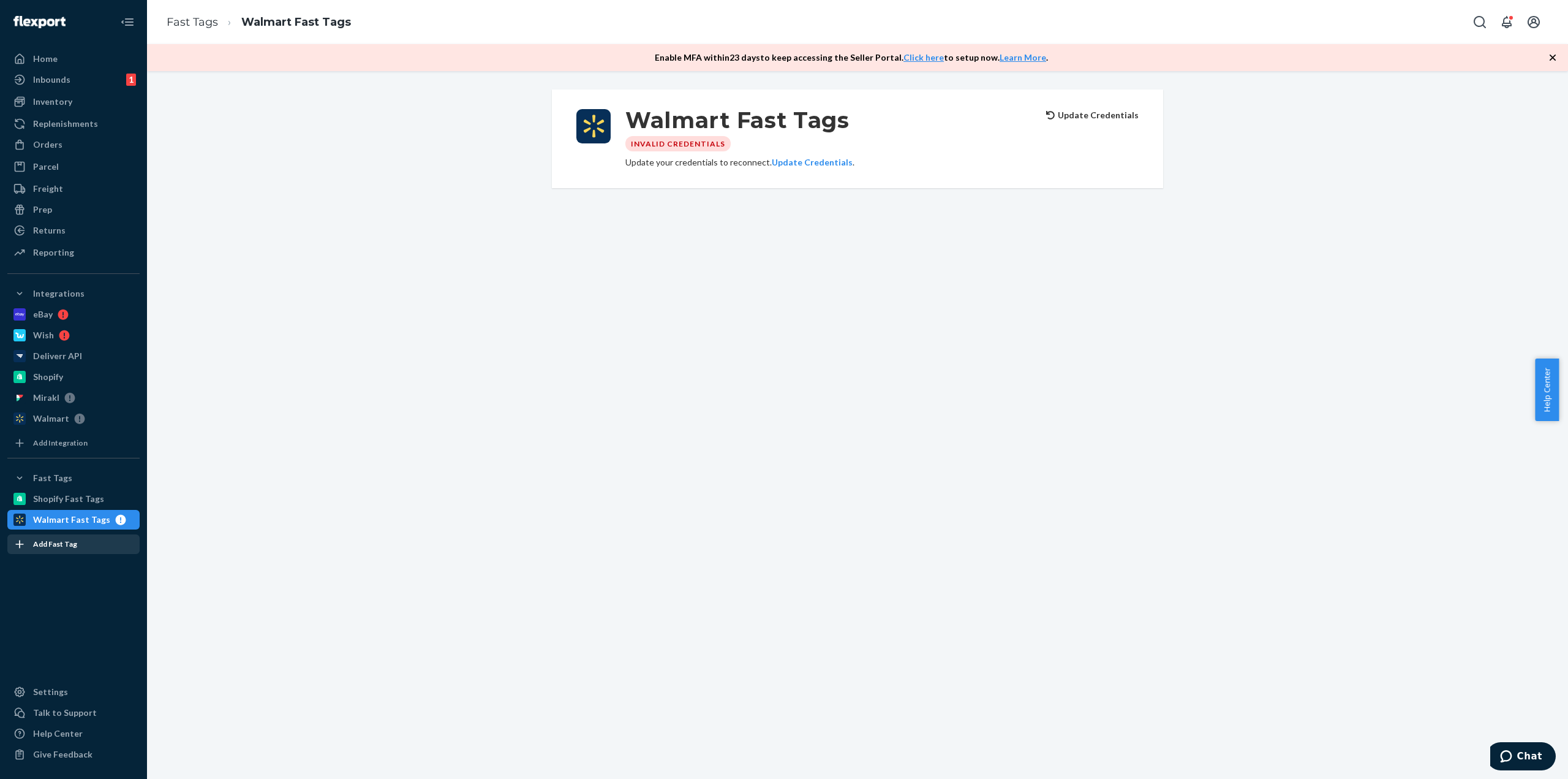
click at [69, 543] on div "Add Fast Tag" at bounding box center [55, 544] width 44 height 11
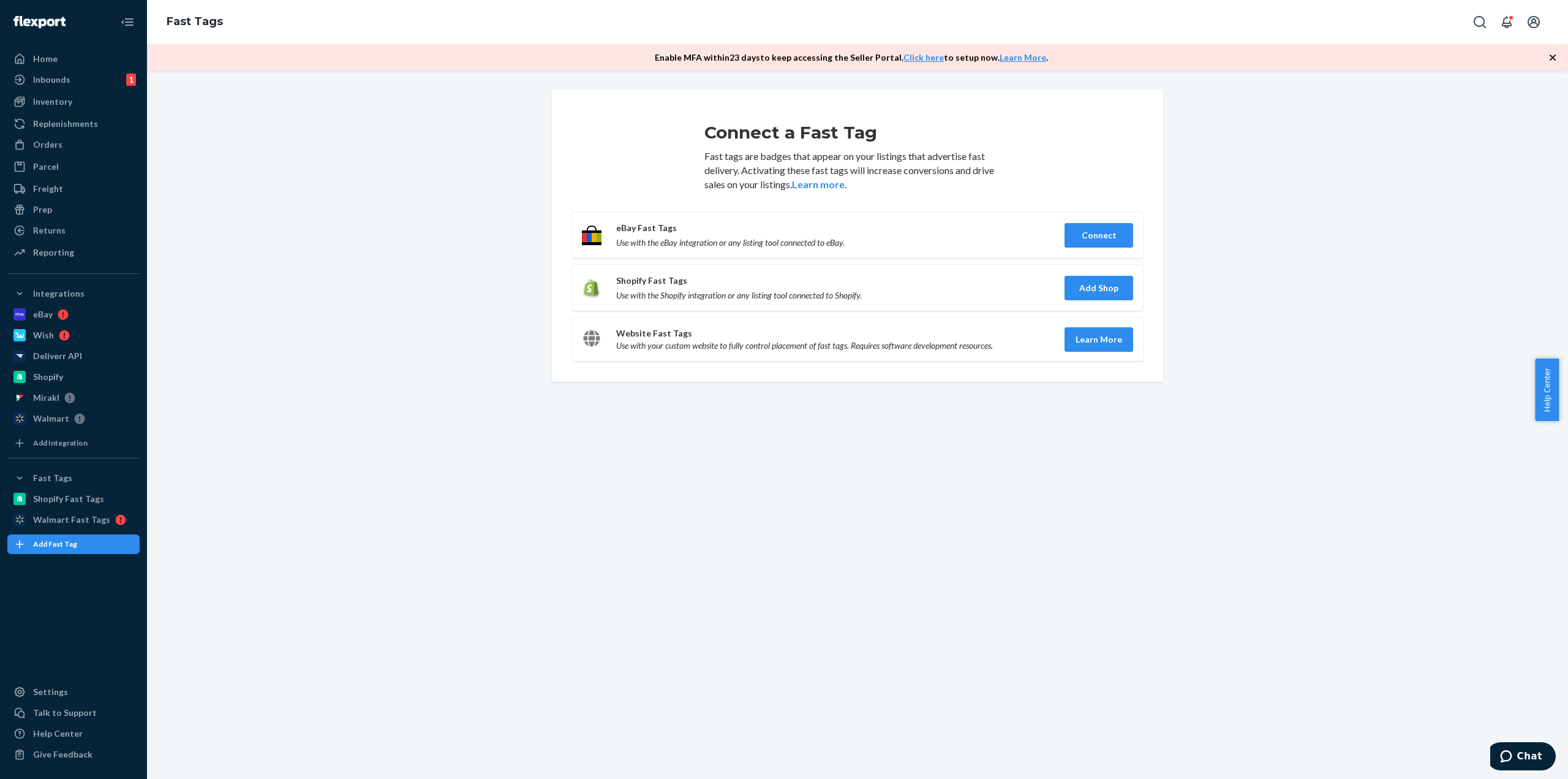
click at [592, 590] on div "Connect a Fast Tag Fast tags are badges that appear on your listings that adver…" at bounding box center [858, 425] width 1422 height 708
click at [112, 80] on div "Inbounds 1" at bounding box center [74, 79] width 130 height 17
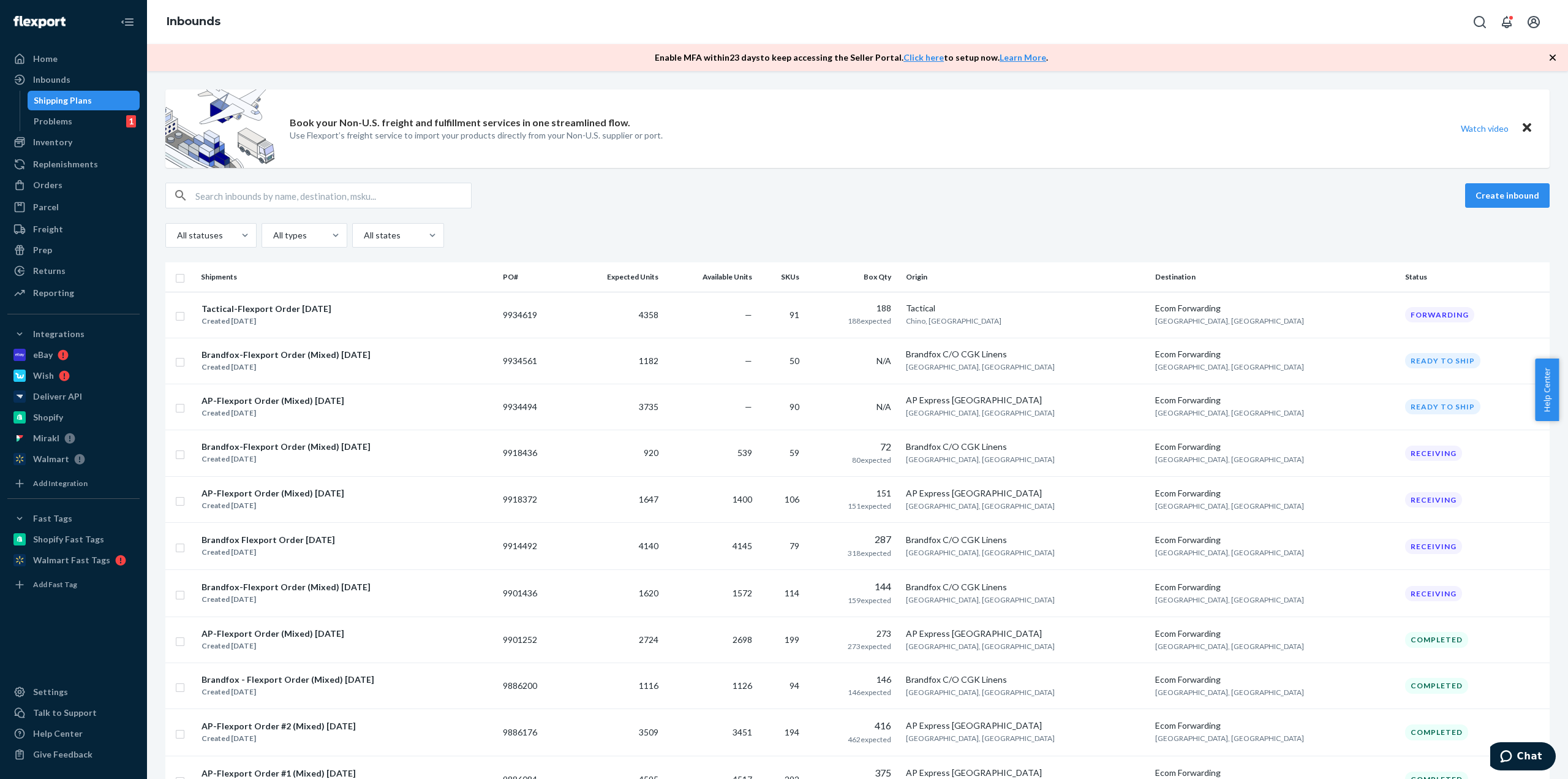
click at [83, 427] on ul "Integrations eBay Wish Deliverr API Shopify Mirakl Walmart" at bounding box center [73, 396] width 133 height 144
click at [85, 422] on div "Shopify" at bounding box center [74, 417] width 130 height 17
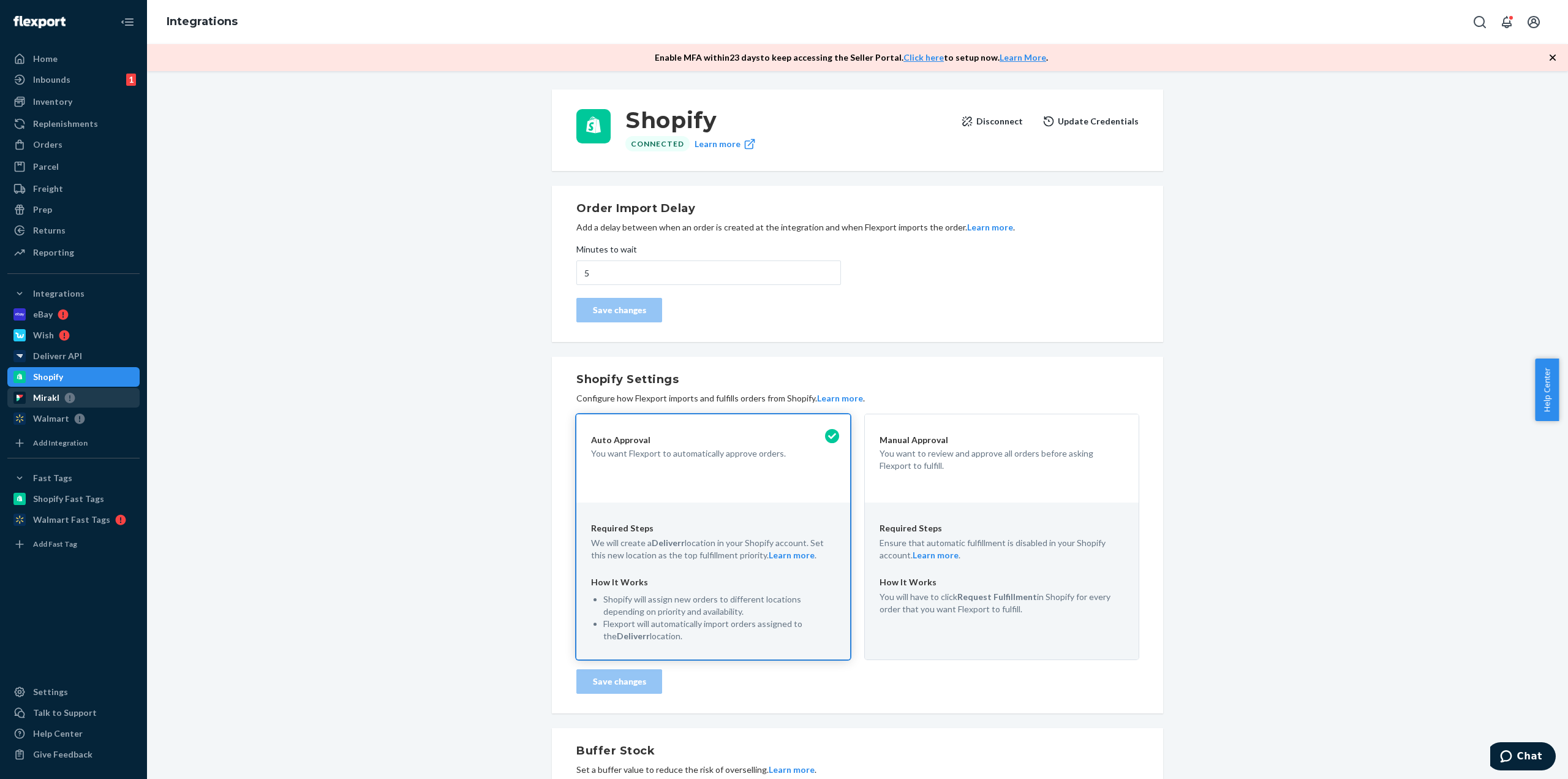
click at [90, 404] on div "Mirakl" at bounding box center [74, 397] width 130 height 17
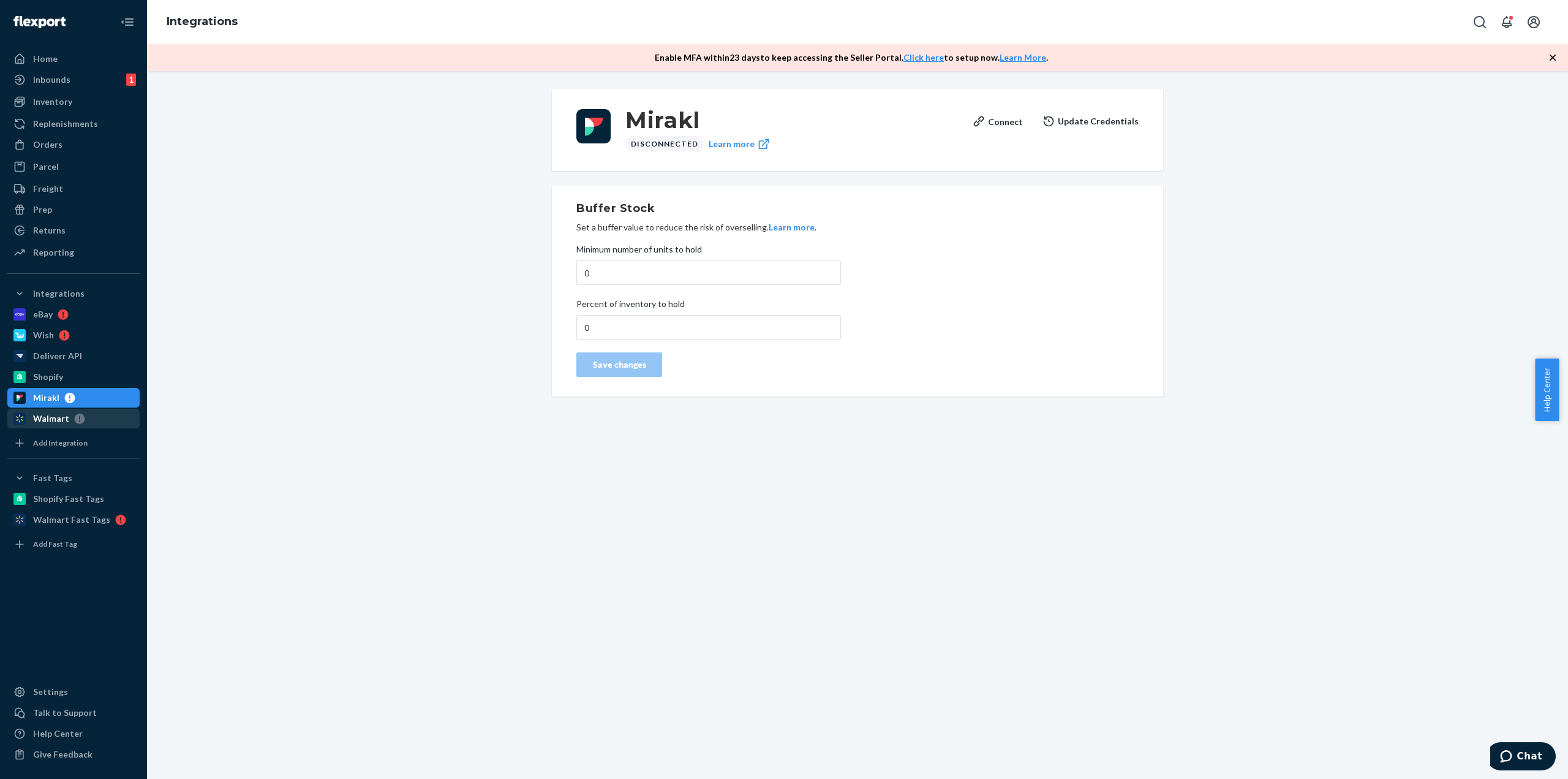
click at [88, 414] on div "Walmart" at bounding box center [74, 418] width 130 height 17
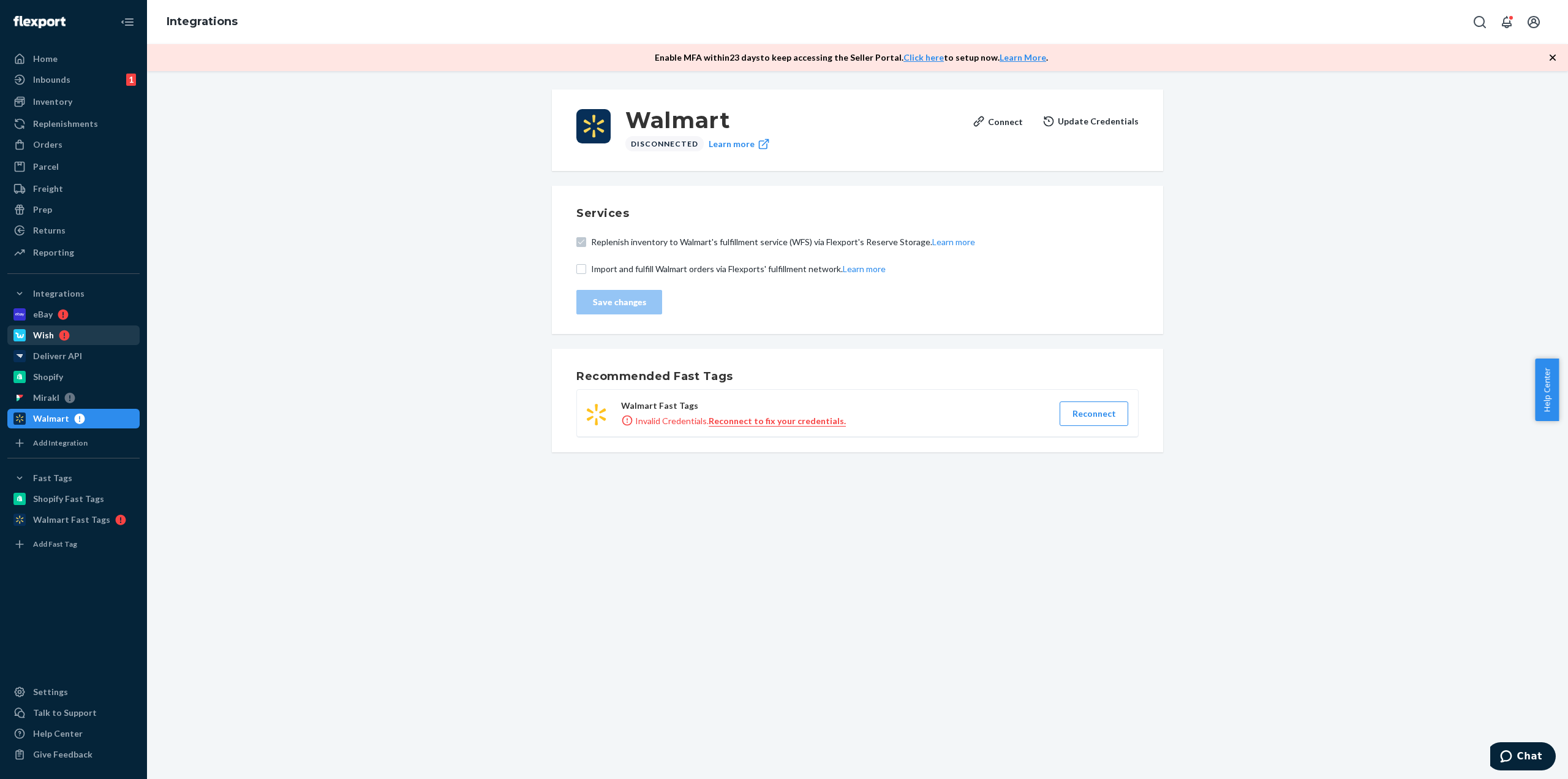
click at [88, 338] on div "Wish" at bounding box center [74, 335] width 130 height 17
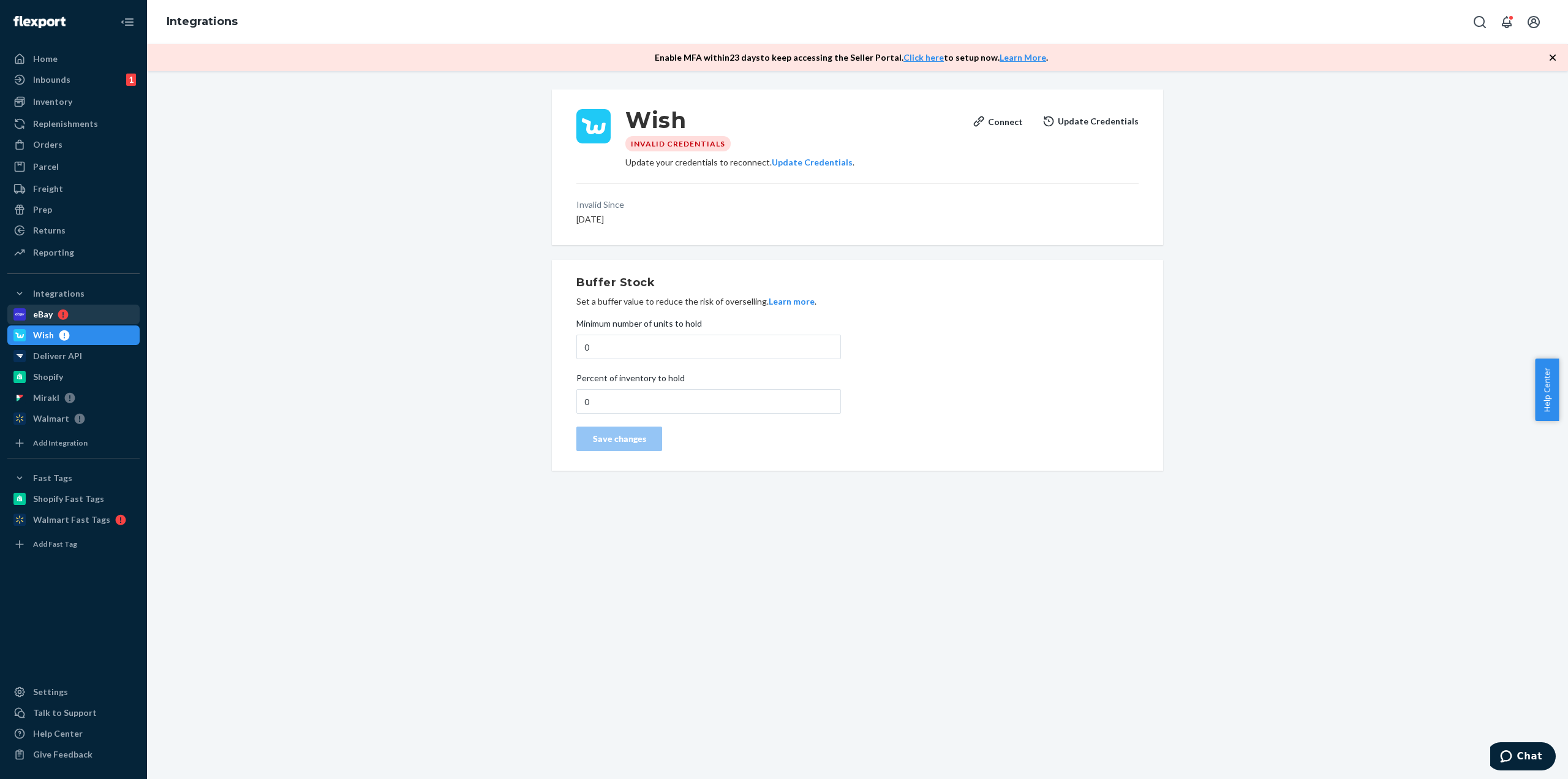
click at [89, 321] on div "eBay" at bounding box center [74, 314] width 130 height 17
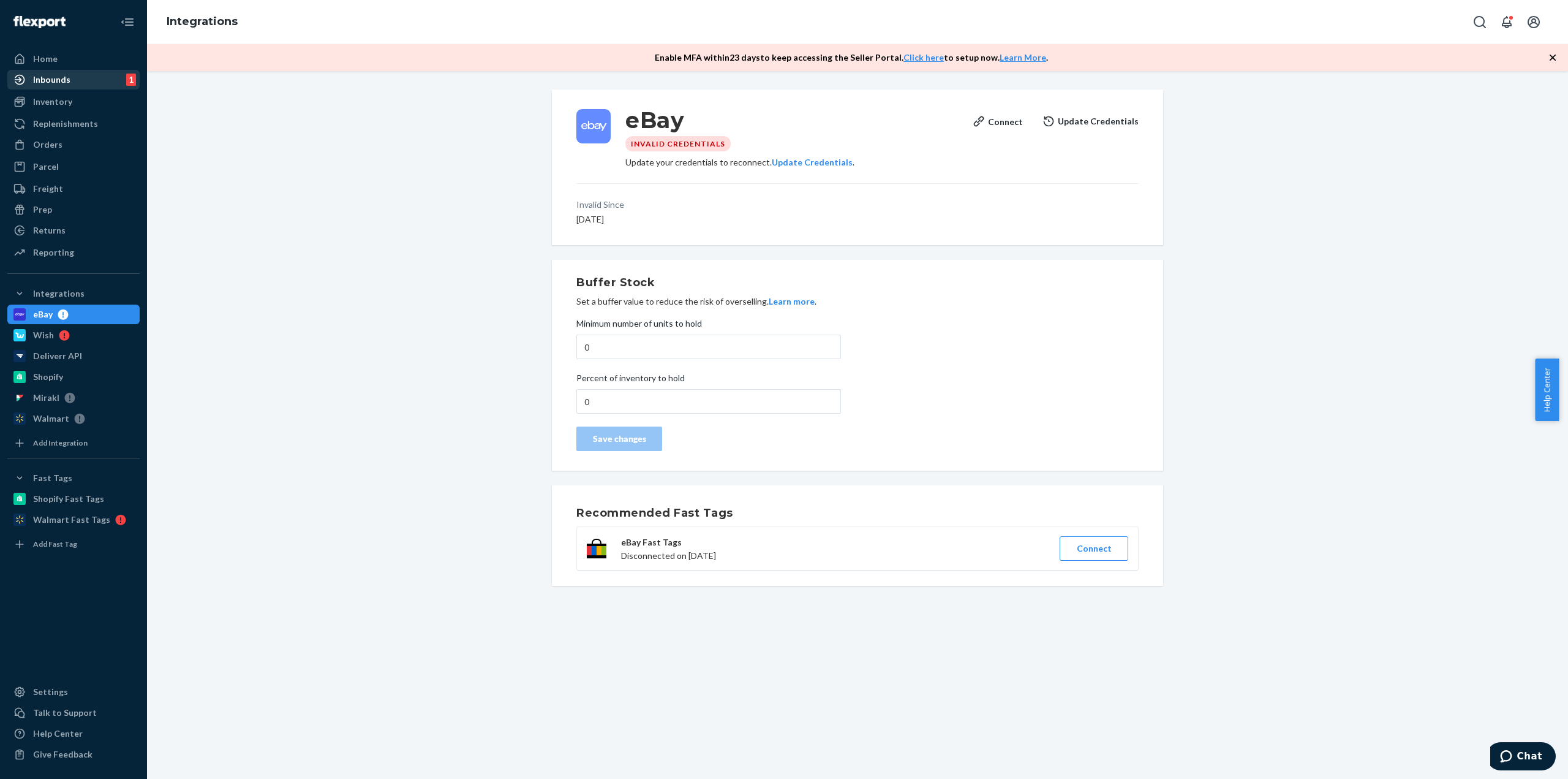
click at [116, 79] on div "Inbounds 1" at bounding box center [74, 79] width 130 height 17
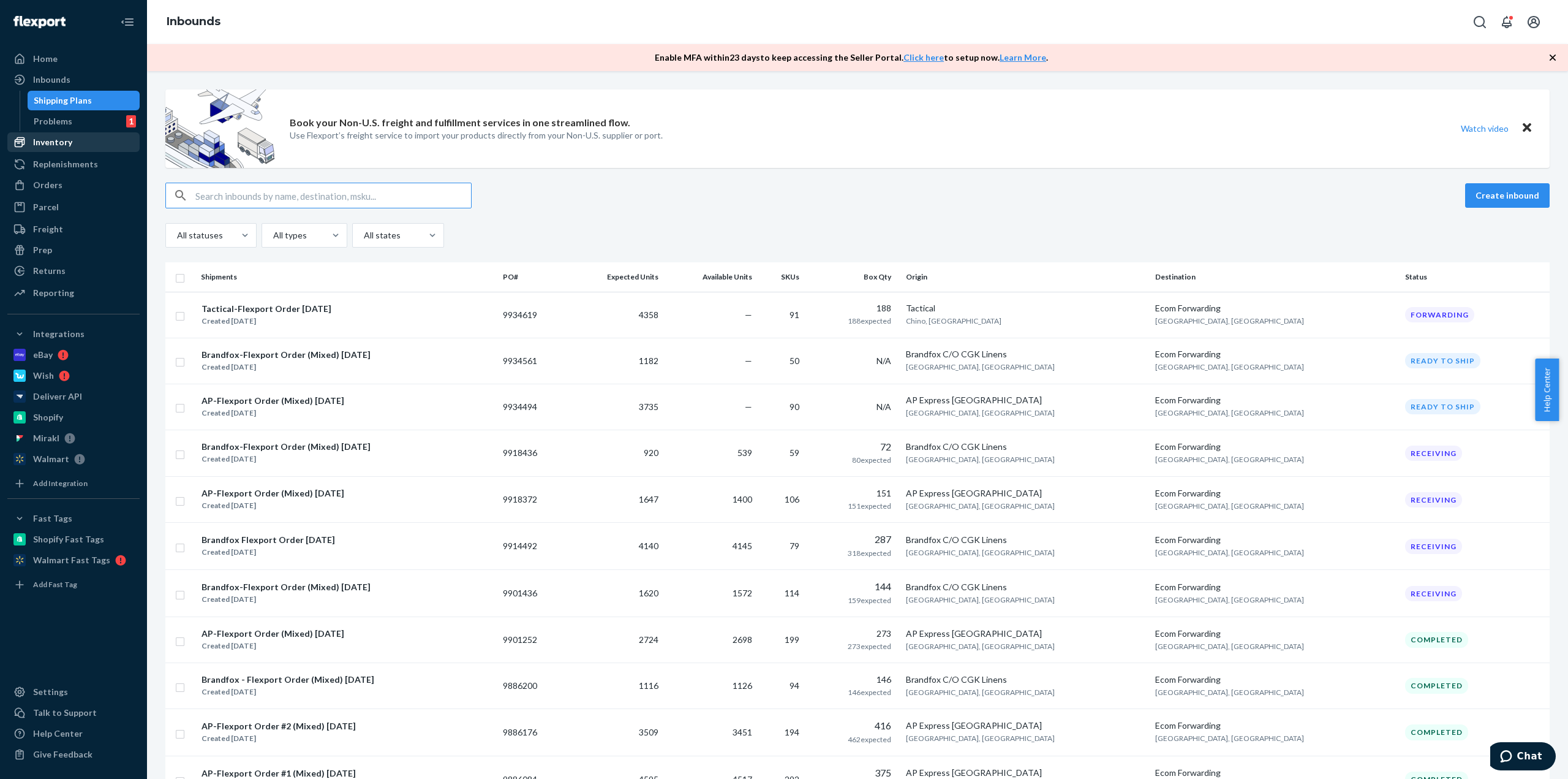
click at [98, 140] on div "Inventory" at bounding box center [74, 142] width 130 height 17
